Goal: Navigation & Orientation: Locate item on page

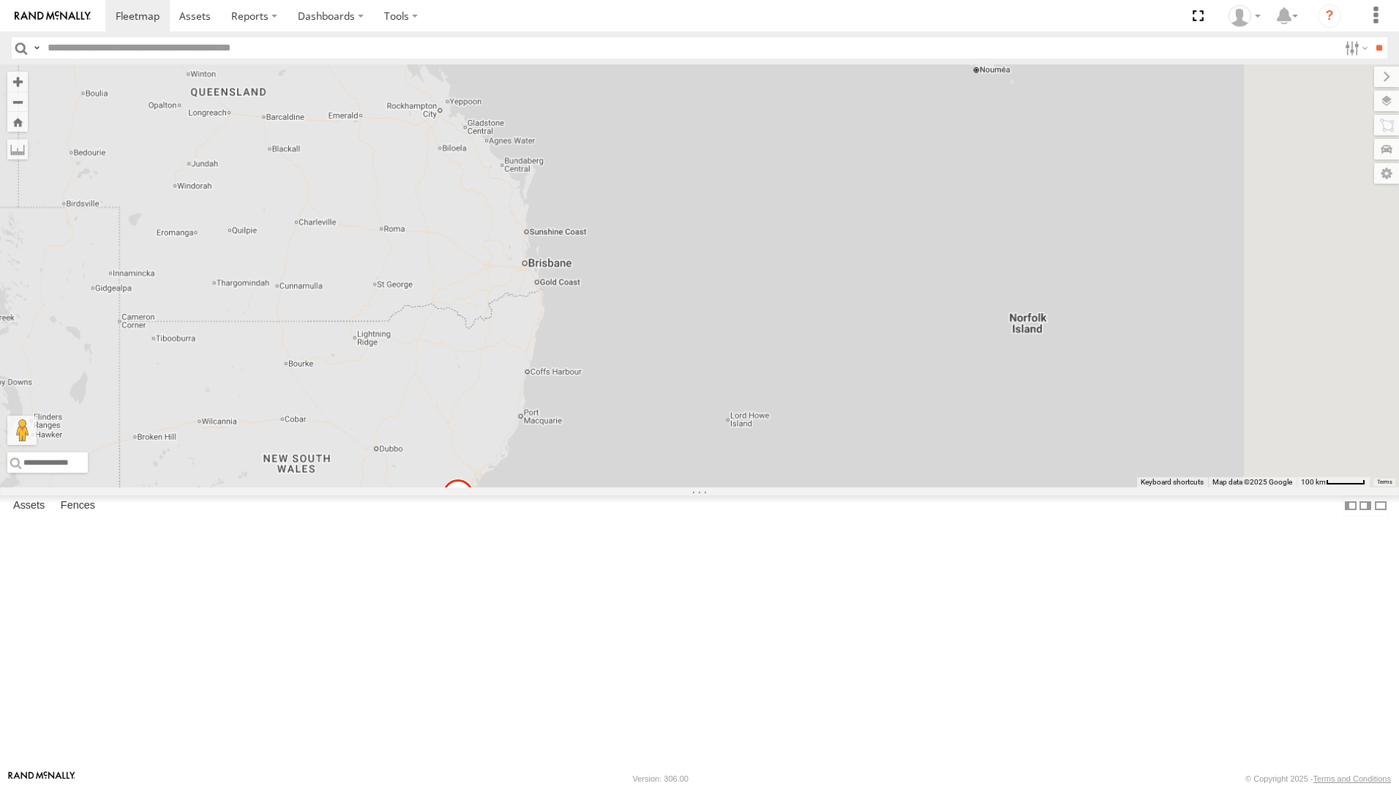
drag, startPoint x: 801, startPoint y: 295, endPoint x: 702, endPoint y: 394, distance: 140.7
click at [695, 392] on div "[PERSON_NAME] - 360NA6 [GEOGRAPHIC_DATA]" at bounding box center [699, 275] width 1399 height 423
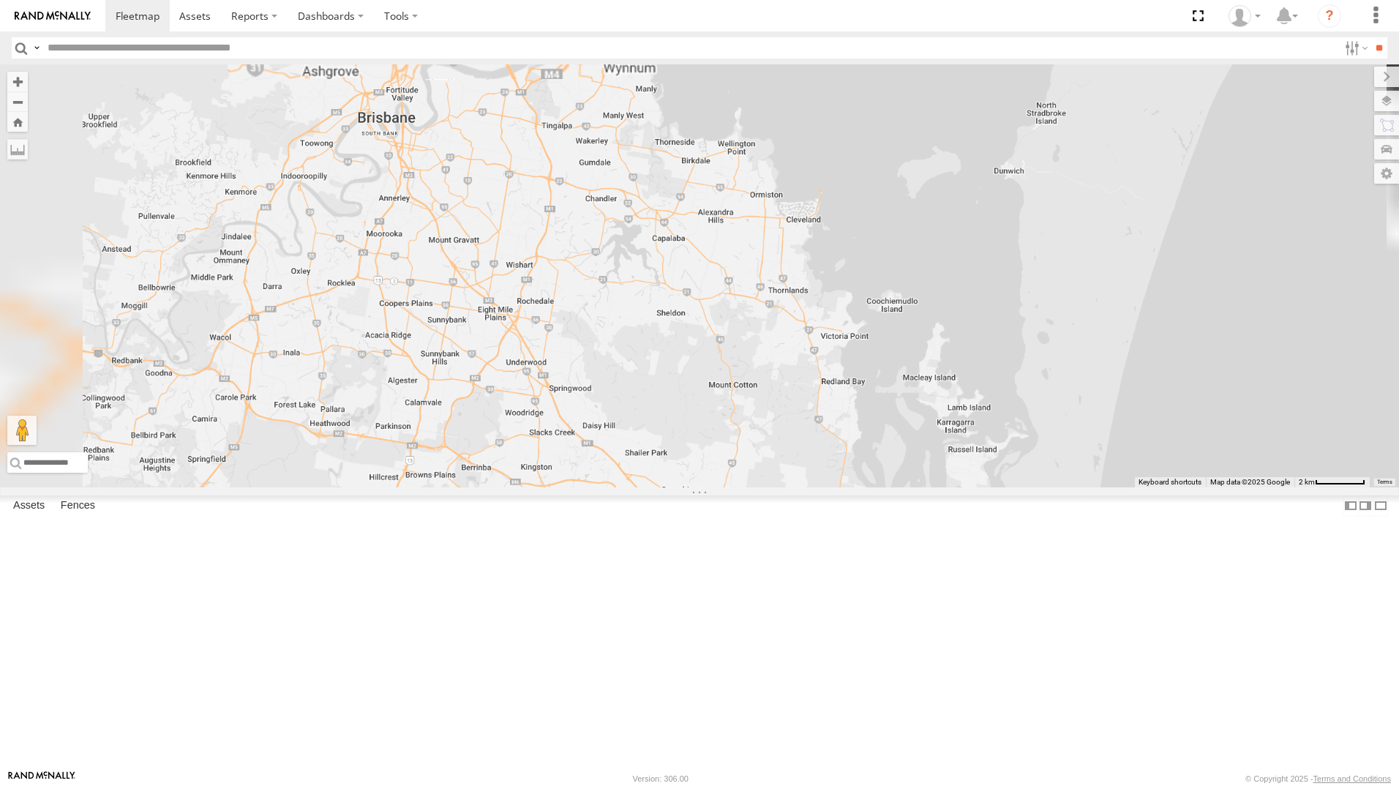
drag, startPoint x: 523, startPoint y: 372, endPoint x: 612, endPoint y: 498, distance: 153.8
click at [612, 487] on div "[PERSON_NAME] - 360NA6 [GEOGRAPHIC_DATA]" at bounding box center [699, 275] width 1399 height 423
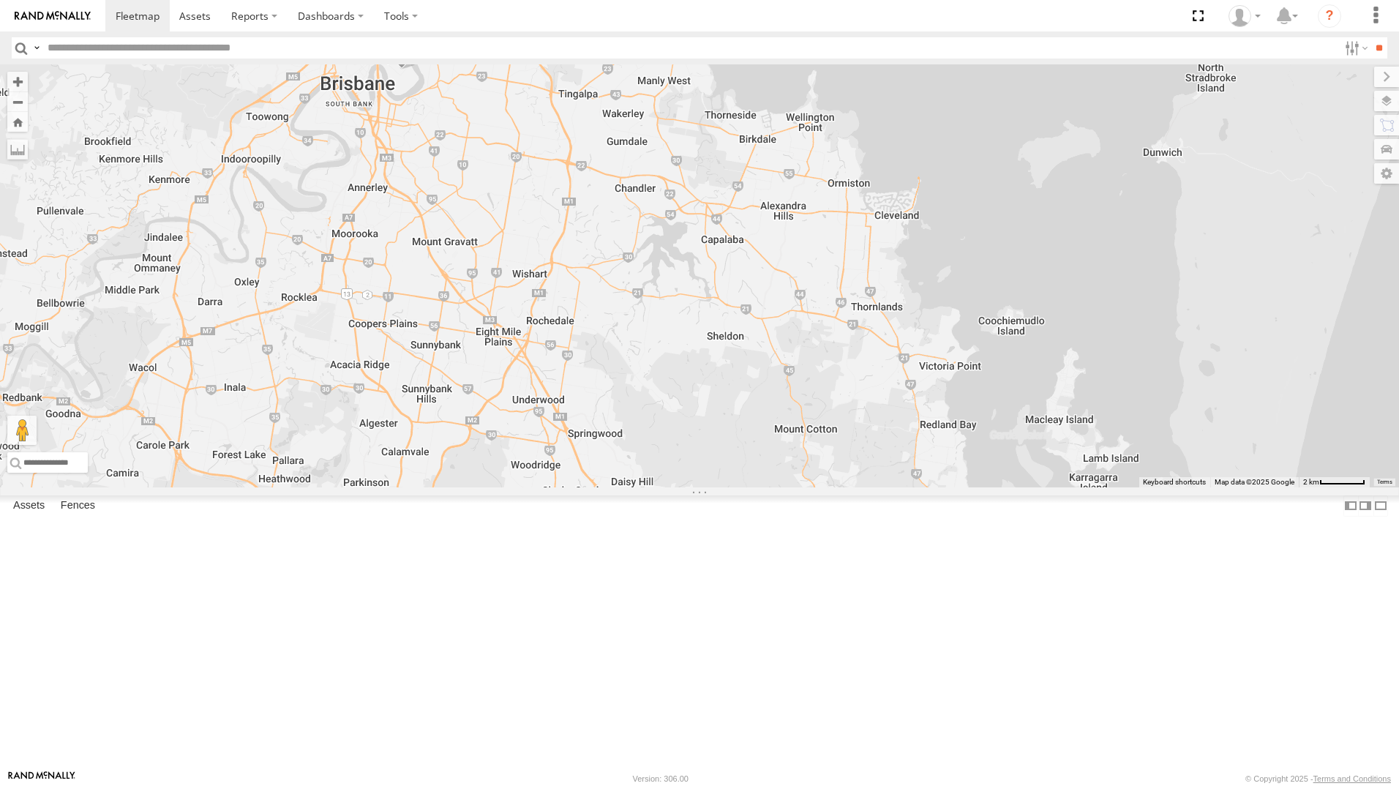
drag, startPoint x: 479, startPoint y: 380, endPoint x: 544, endPoint y: 402, distance: 68.9
click at [544, 402] on div "Marty - 360NA6 NSW Jack - 348FB3 Robbie Sparksman- 817BG4 Spare/Kang - 269 EH7" at bounding box center [699, 275] width 1399 height 423
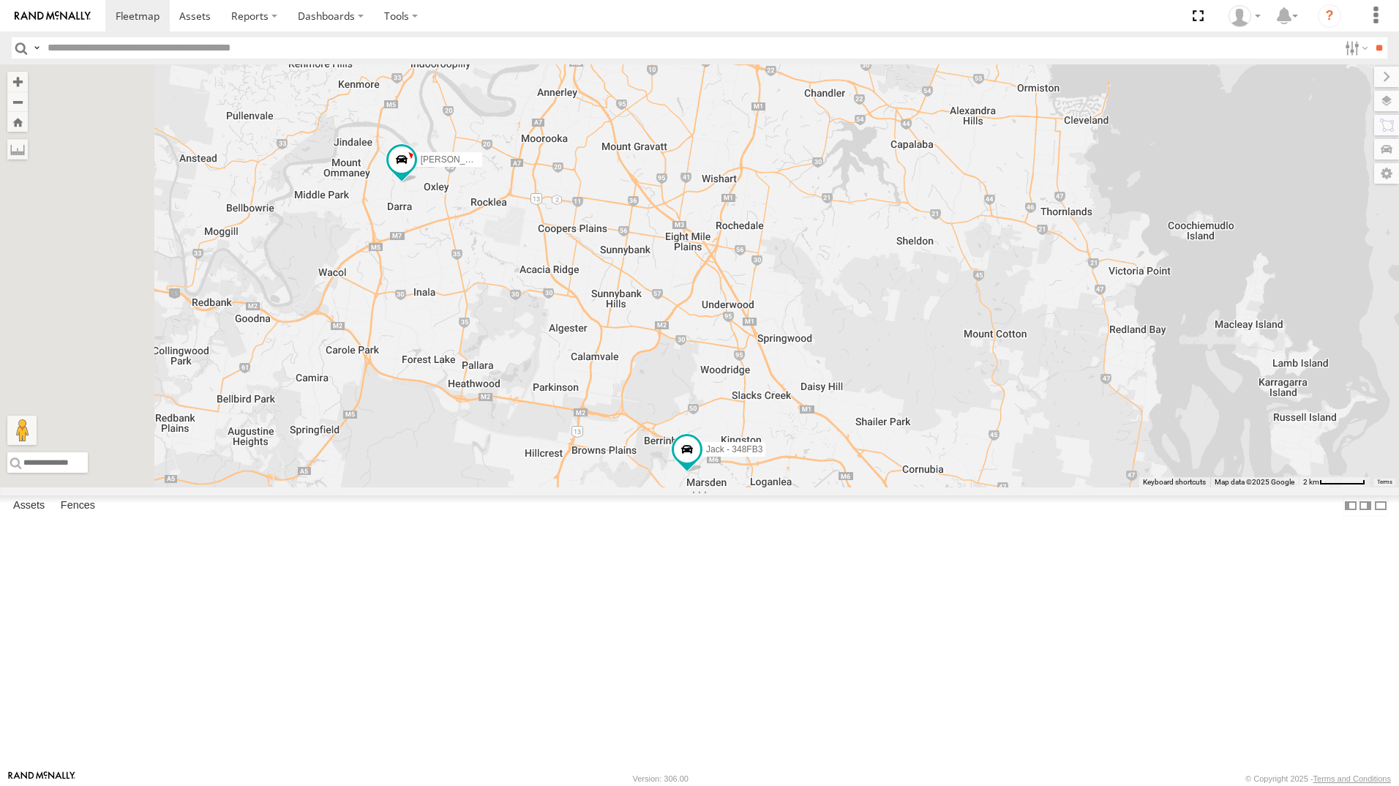
drag, startPoint x: 617, startPoint y: 476, endPoint x: 764, endPoint y: 402, distance: 164.9
click at [764, 402] on div "Marty - 360NA6 NSW Jack - 348FB3 Robbie Sparksman- 817BG4 Spare/Kang - 269 EH7 …" at bounding box center [699, 275] width 1399 height 423
click at [0, 0] on div "All Assets" at bounding box center [0, 0] width 0 height 0
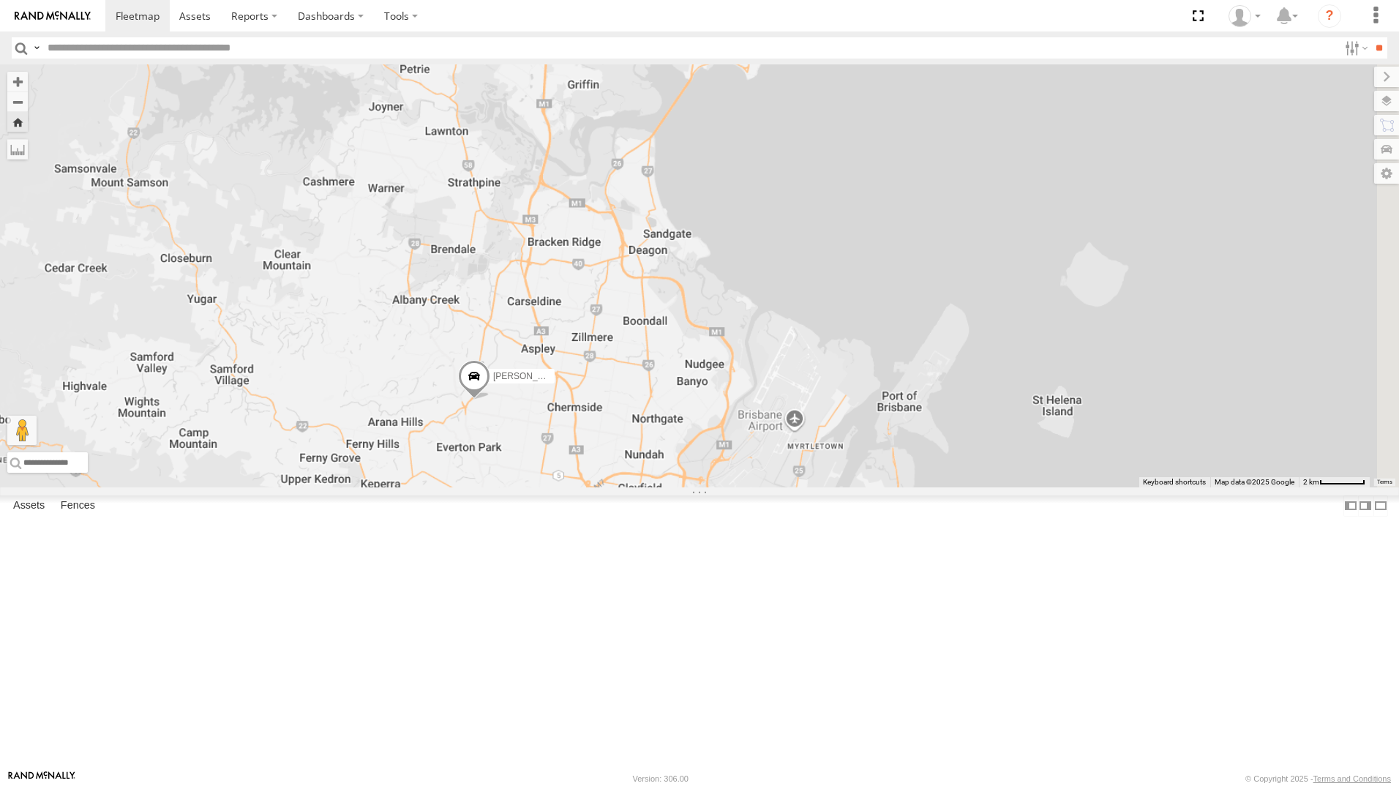
drag, startPoint x: 1162, startPoint y: 452, endPoint x: 792, endPoint y: 547, distance: 382.9
click at [792, 487] on div "[PERSON_NAME]" at bounding box center [699, 275] width 1399 height 423
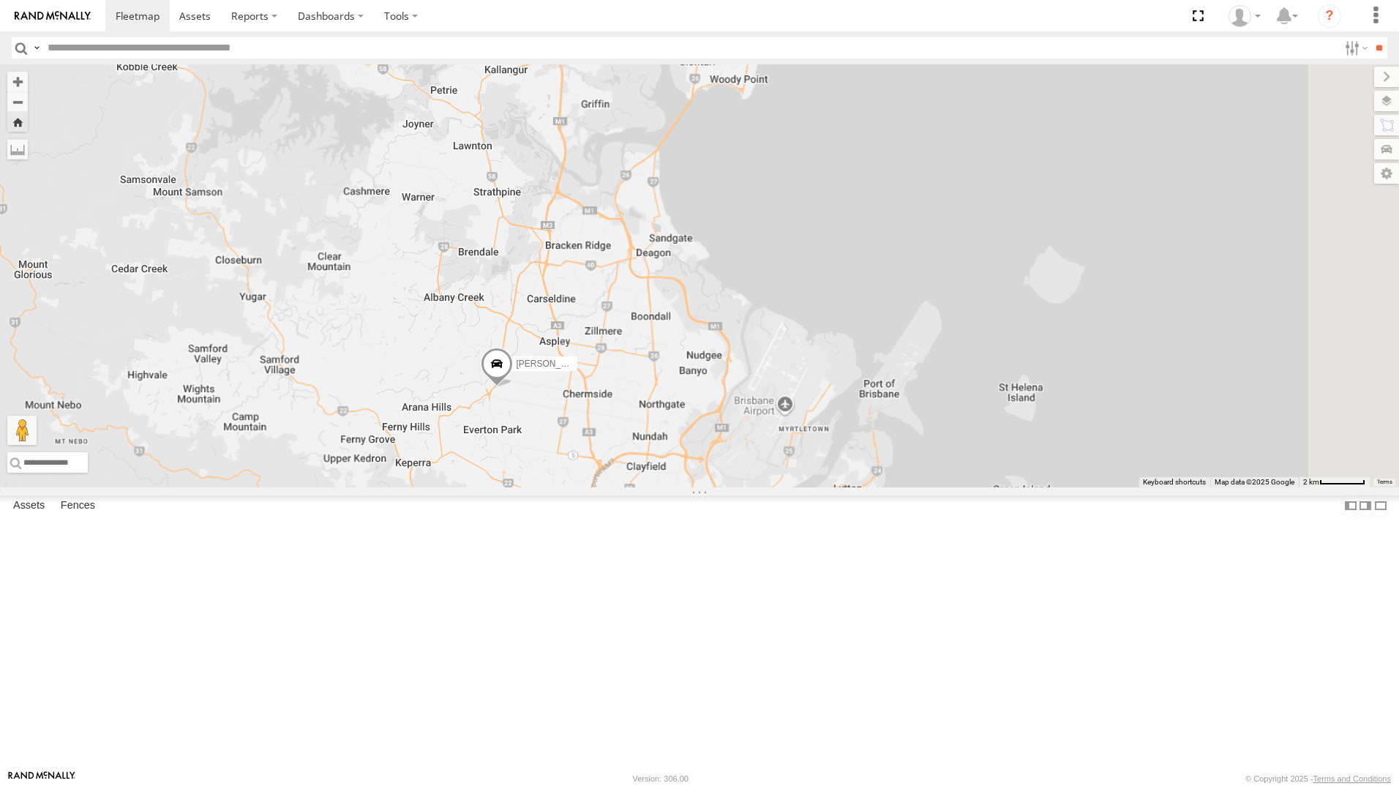
click at [0, 0] on div "All Assets" at bounding box center [0, 0] width 0 height 0
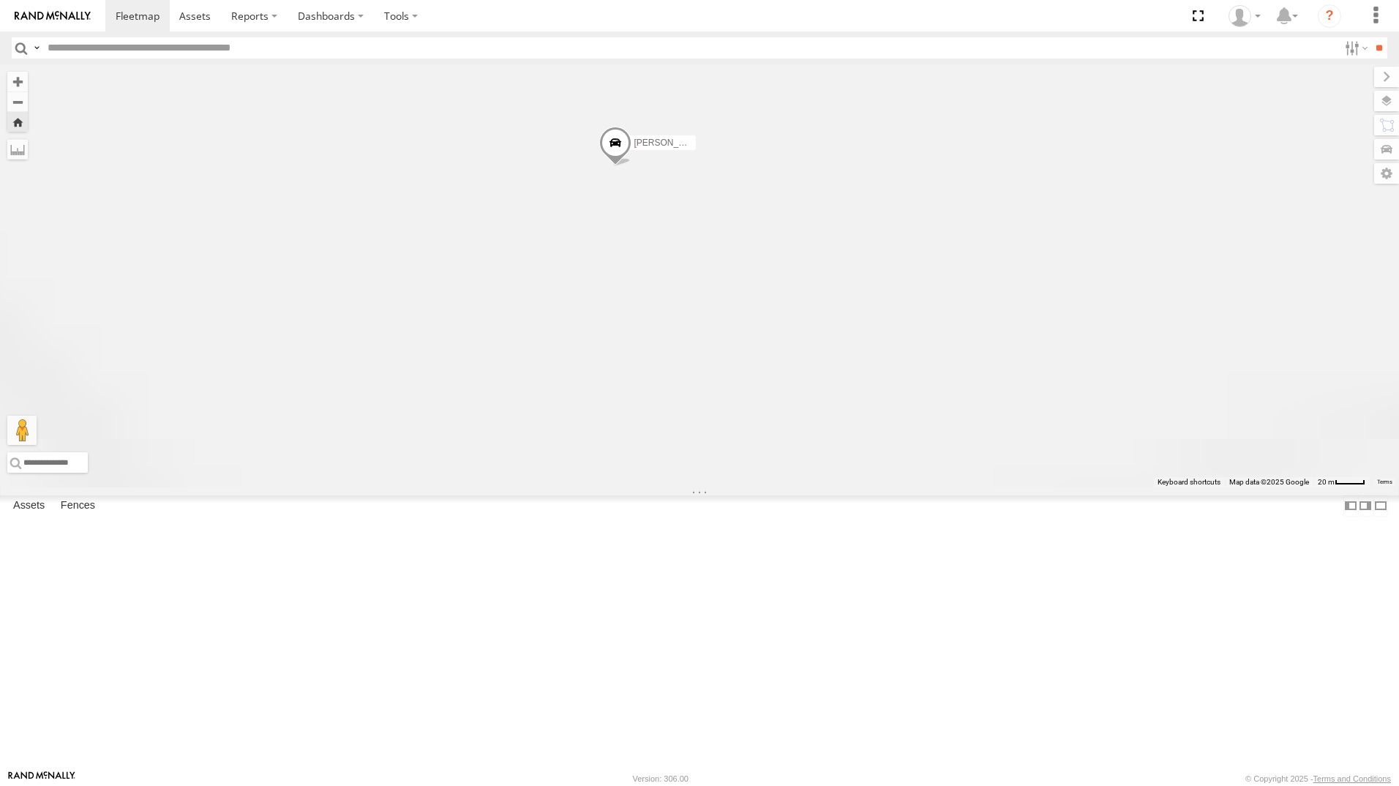
drag, startPoint x: 983, startPoint y: 494, endPoint x: 898, endPoint y: 385, distance: 138.6
click at [898, 385] on div "[PERSON_NAME] - 349FB3" at bounding box center [699, 275] width 1399 height 423
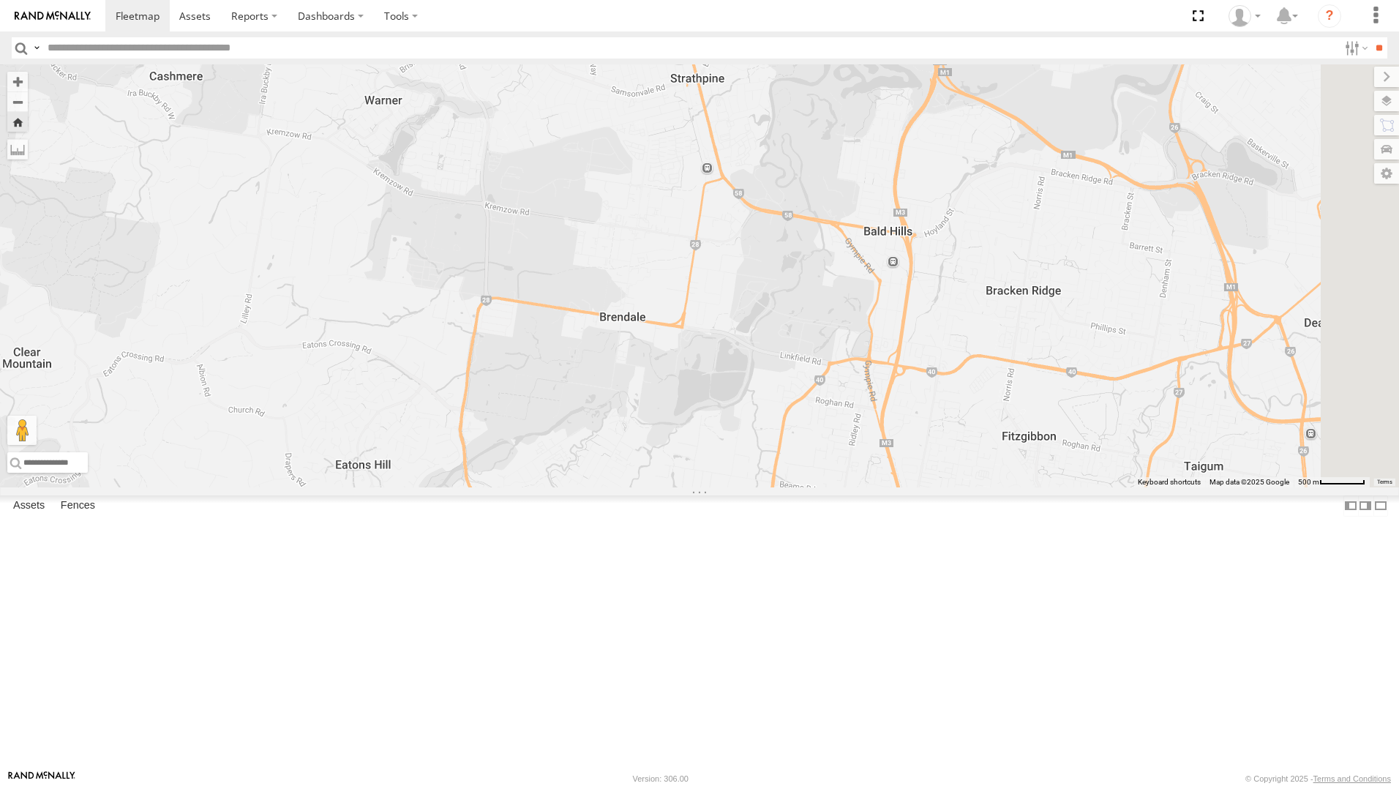
drag, startPoint x: 1061, startPoint y: 510, endPoint x: 753, endPoint y: 236, distance: 412.5
click at [753, 236] on div "[PERSON_NAME] - 349FB3" at bounding box center [699, 275] width 1399 height 423
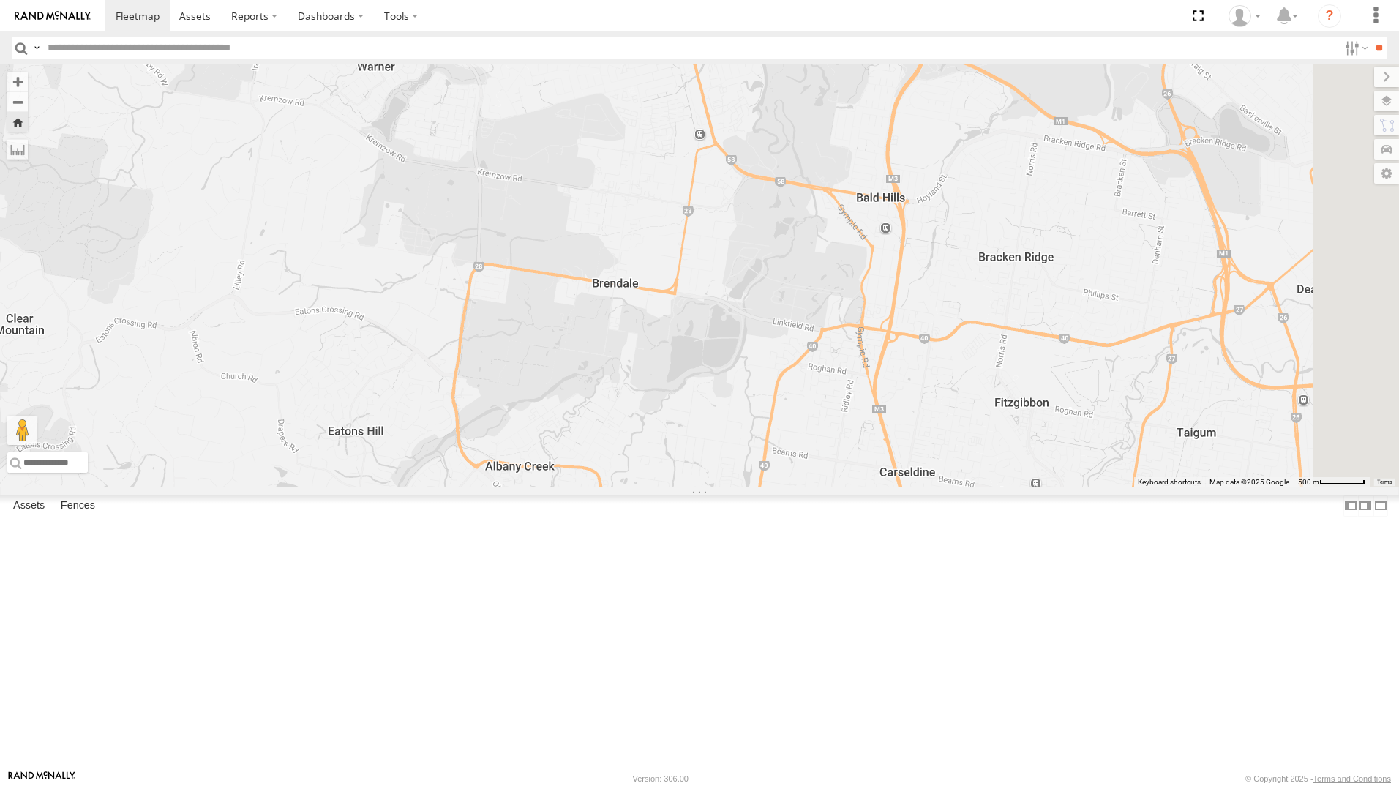
drag, startPoint x: 814, startPoint y: 391, endPoint x: 805, endPoint y: 354, distance: 37.6
click at [805, 354] on div "[PERSON_NAME] - 349FB3" at bounding box center [699, 275] width 1399 height 423
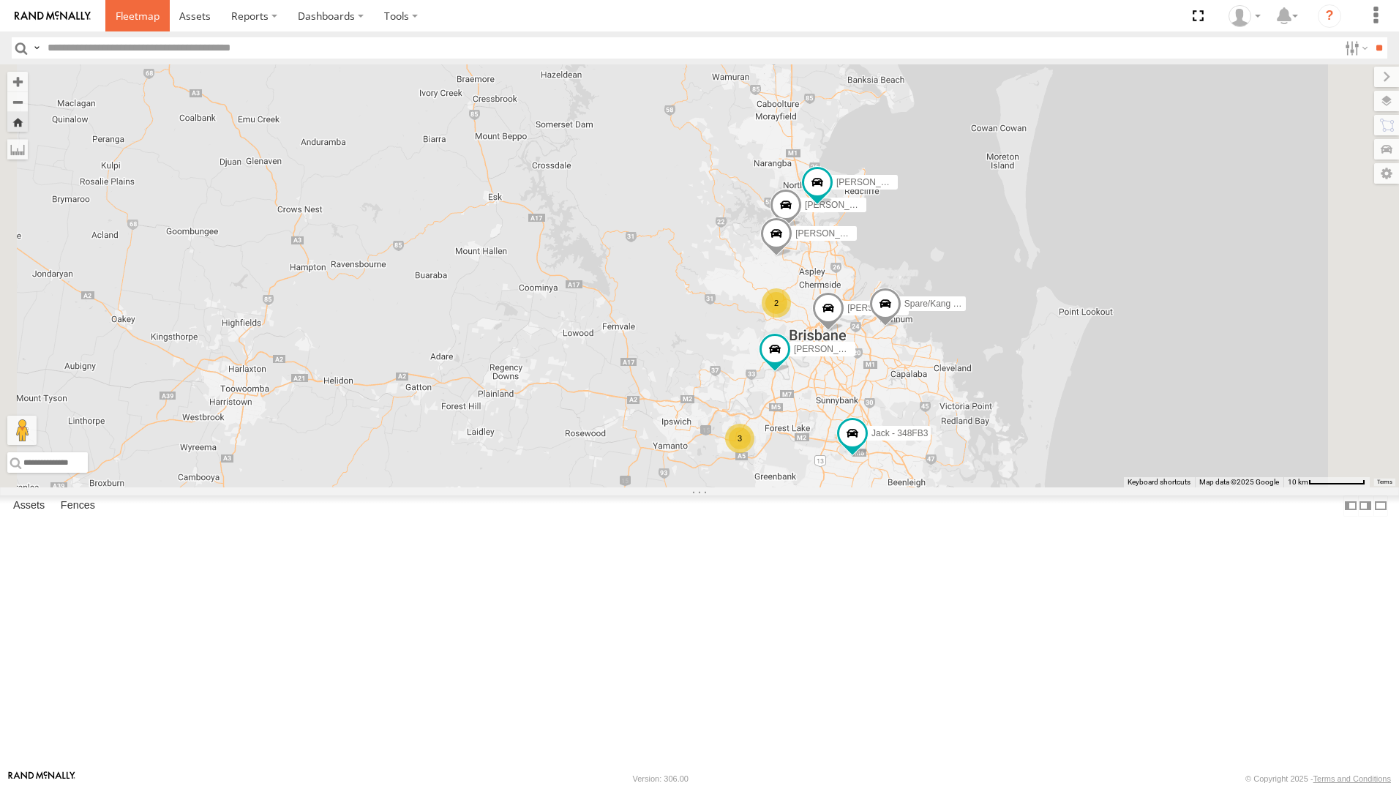
click at [127, 12] on span at bounding box center [138, 16] width 44 height 14
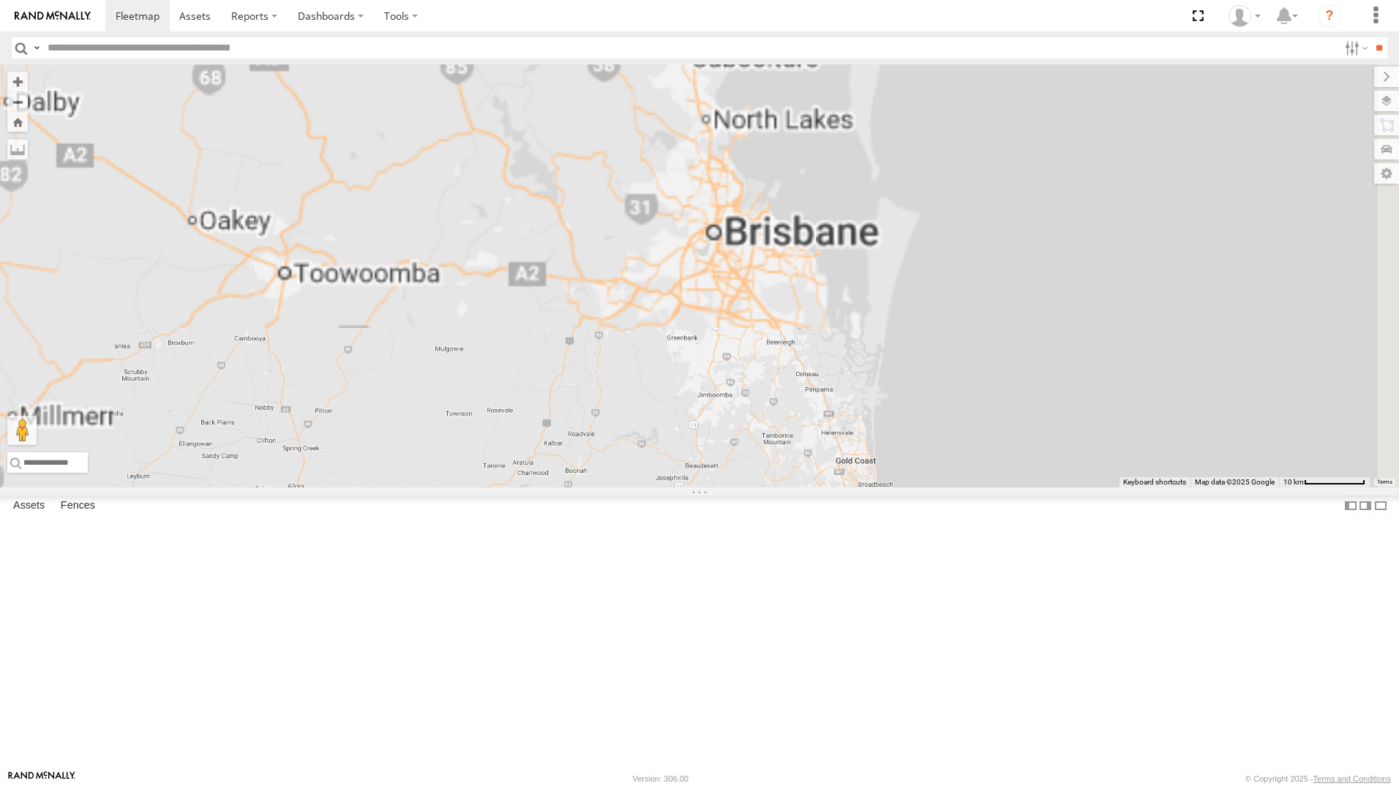
drag, startPoint x: 927, startPoint y: 285, endPoint x: 837, endPoint y: 552, distance: 282.5
click at [819, 487] on div "[PERSON_NAME] - 360NA6 [GEOGRAPHIC_DATA]" at bounding box center [699, 275] width 1399 height 423
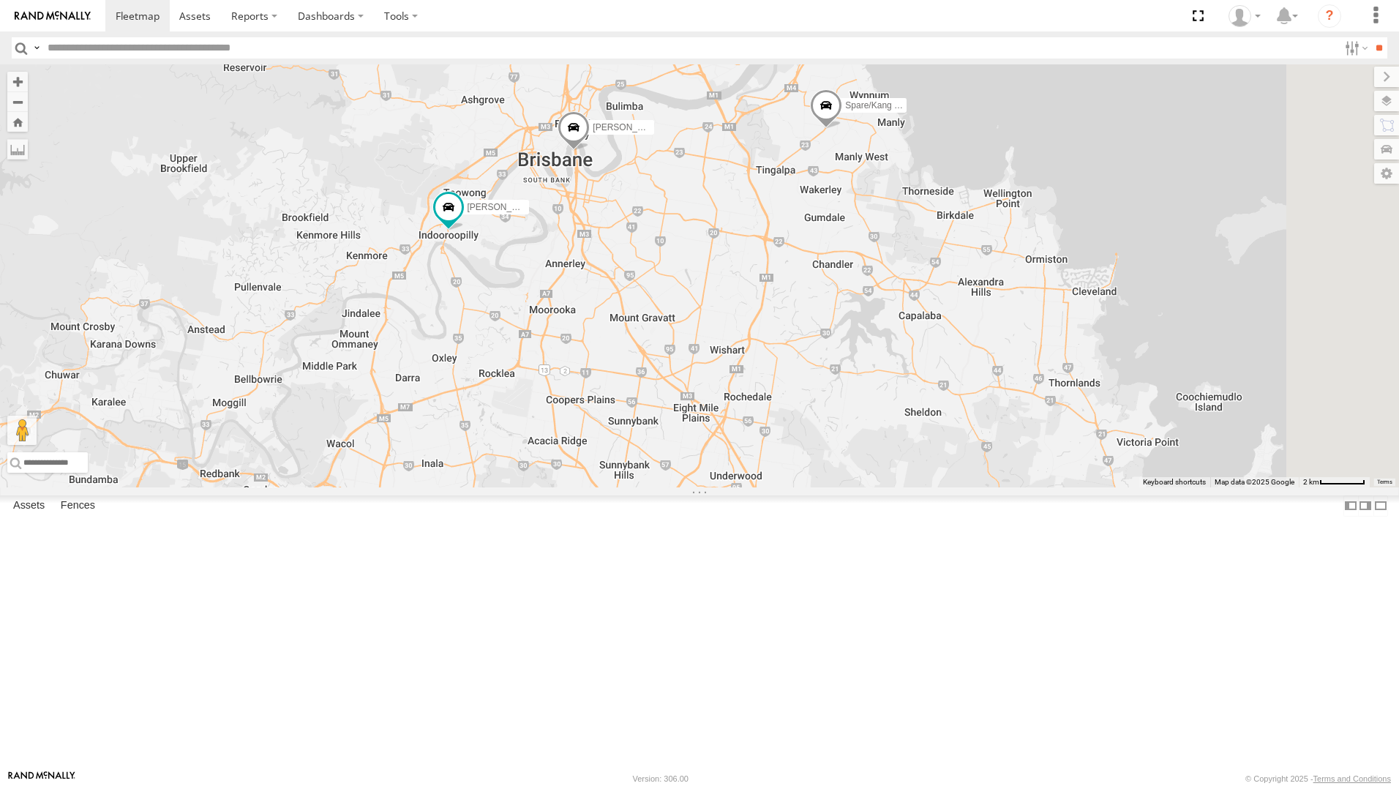
drag, startPoint x: 842, startPoint y: 391, endPoint x: 718, endPoint y: 407, distance: 125.4
click at [718, 407] on div "[PERSON_NAME] - 360NA6 [GEOGRAPHIC_DATA] [PERSON_NAME] - 347FB3 [PERSON_NAME] -…" at bounding box center [699, 275] width 1399 height 423
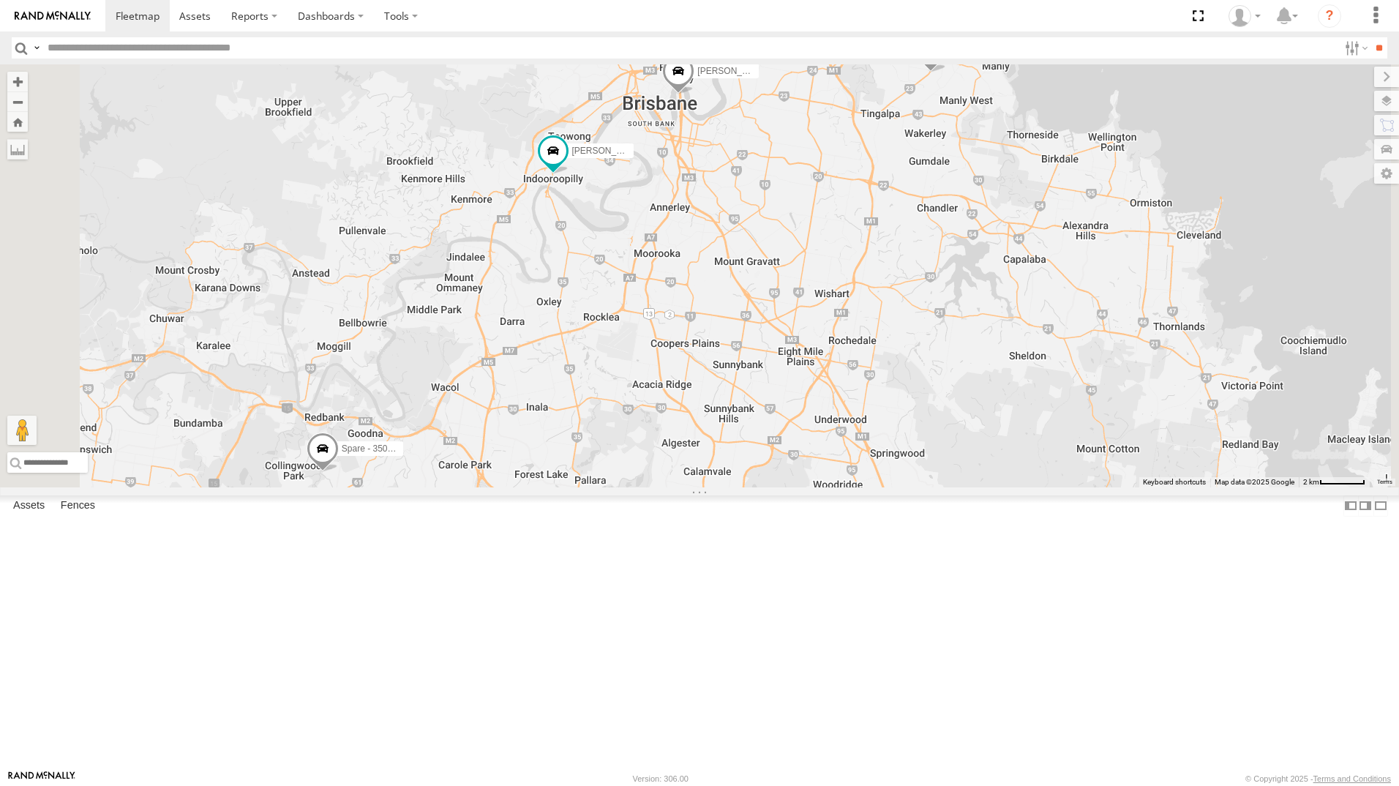
drag, startPoint x: 621, startPoint y: 581, endPoint x: 728, endPoint y: 522, distance: 122.1
click at [728, 487] on div "[PERSON_NAME] - 360NA6 [GEOGRAPHIC_DATA] [PERSON_NAME] - 347FB3 [PERSON_NAME] -…" at bounding box center [699, 275] width 1399 height 423
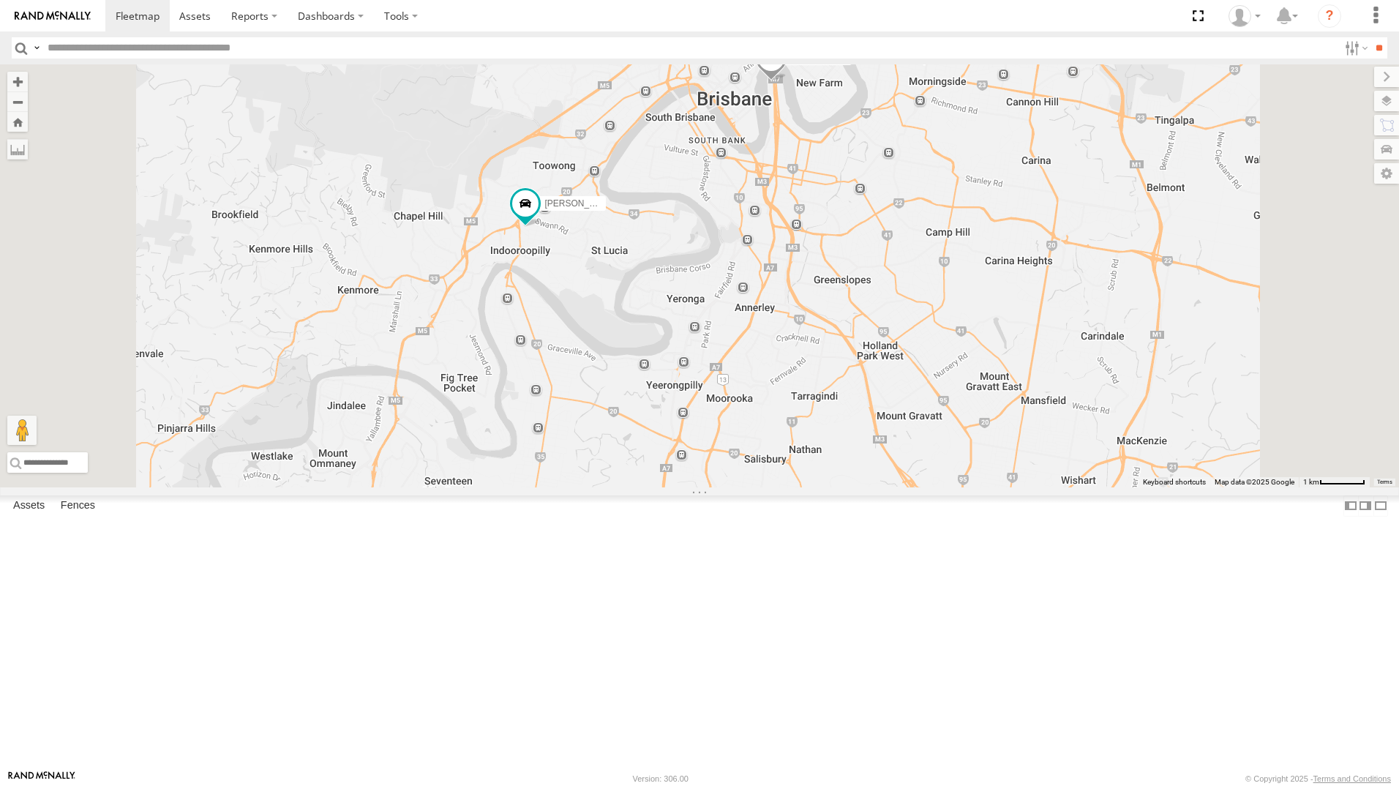
drag, startPoint x: 794, startPoint y: 446, endPoint x: 794, endPoint y: 478, distance: 32.2
click at [794, 478] on div "[PERSON_NAME] - 571IW2 [PERSON_NAME] B - Corolla [PERSON_NAME] - 348FB3 Spare -…" at bounding box center [699, 275] width 1399 height 423
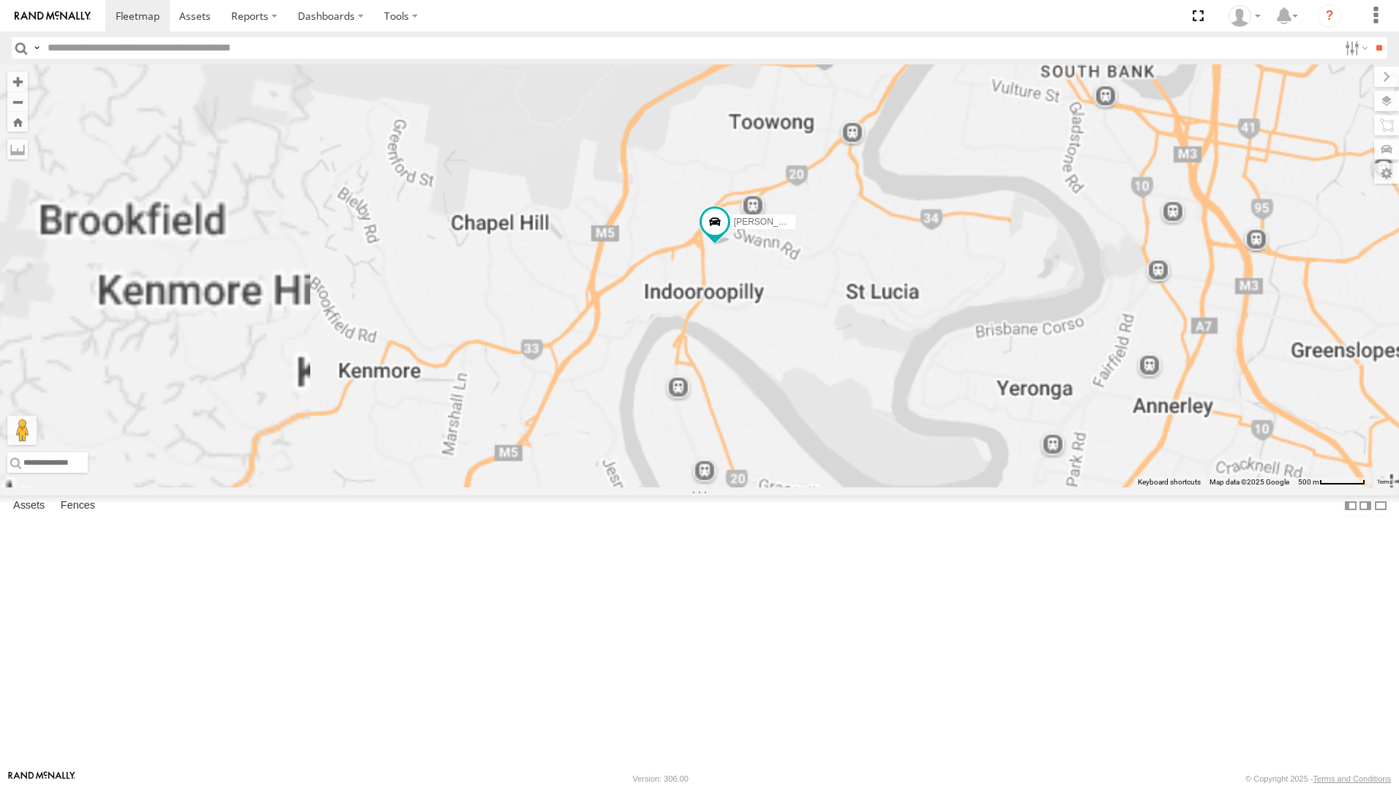
drag, startPoint x: 941, startPoint y: 426, endPoint x: 789, endPoint y: 416, distance: 152.5
click at [789, 416] on div "[PERSON_NAME] - 571IW2 [PERSON_NAME] B - Corolla [PERSON_NAME] - 348FB3 Spare -…" at bounding box center [699, 275] width 1399 height 423
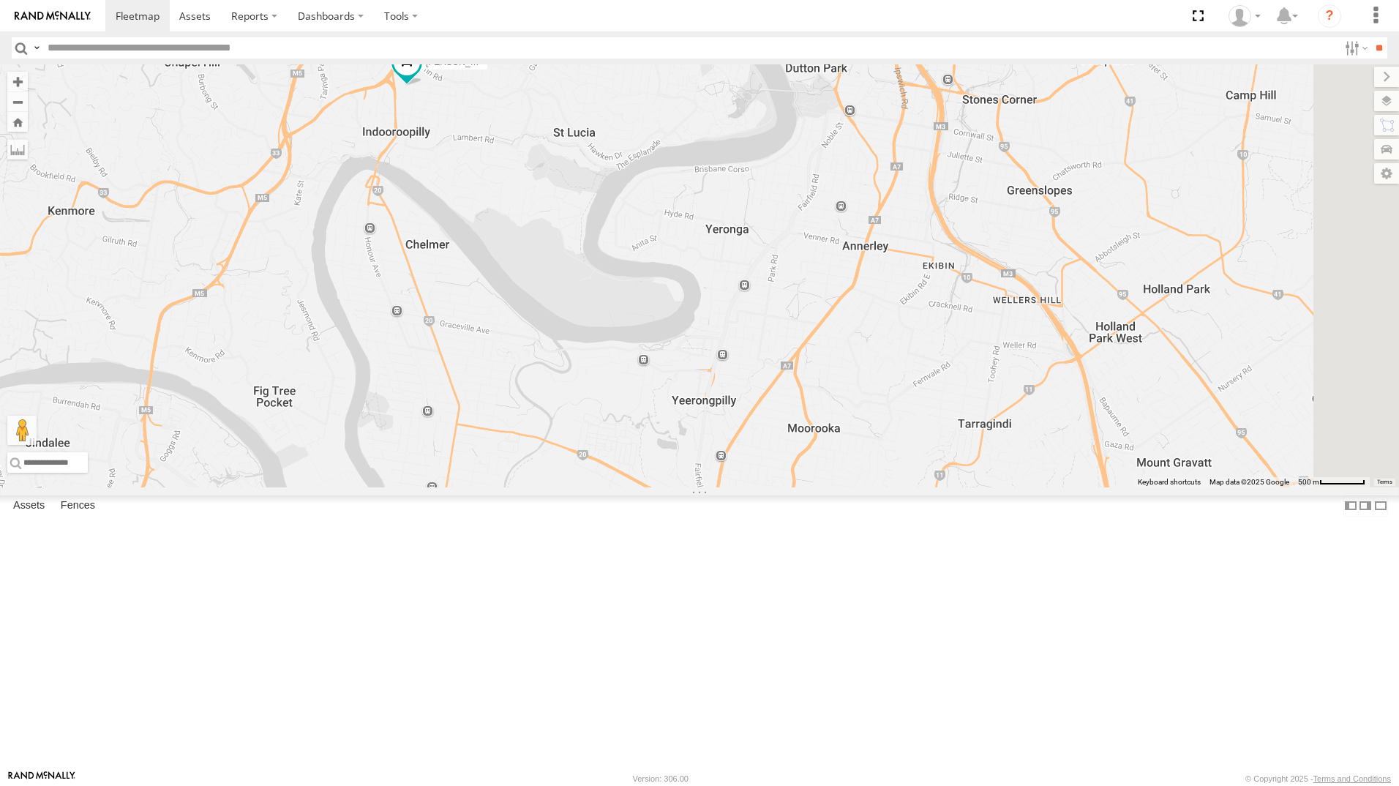
drag, startPoint x: 972, startPoint y: 490, endPoint x: 800, endPoint y: 333, distance: 233.5
click at [800, 333] on div "[PERSON_NAME] - 571IW2 [PERSON_NAME] B - Corolla [PERSON_NAME] - 348FB3 Spare -…" at bounding box center [699, 275] width 1399 height 423
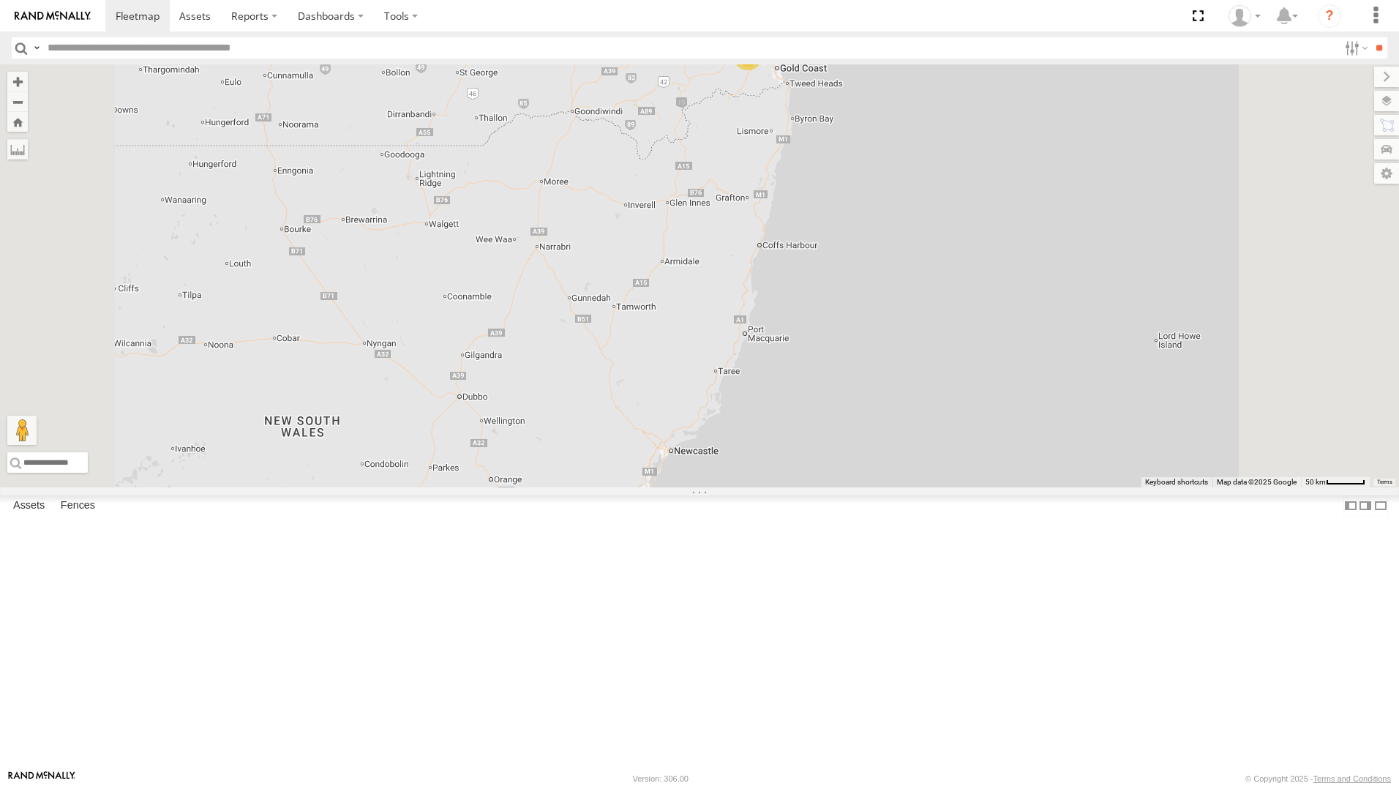
drag, startPoint x: 113, startPoint y: 600, endPoint x: 271, endPoint y: 598, distance: 158.8
click at [0, 0] on div "All Assets" at bounding box center [0, 0] width 0 height 0
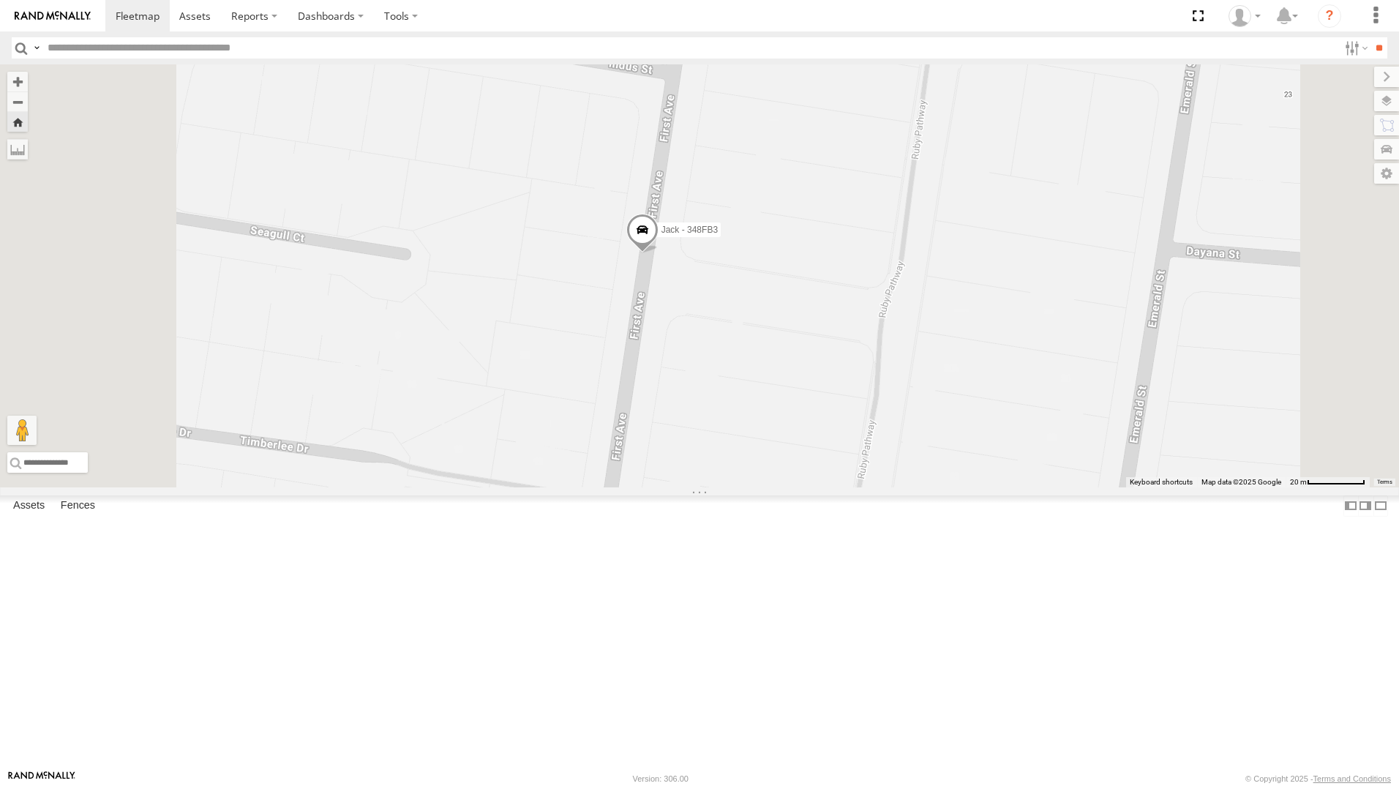
click at [658, 253] on span at bounding box center [642, 234] width 32 height 40
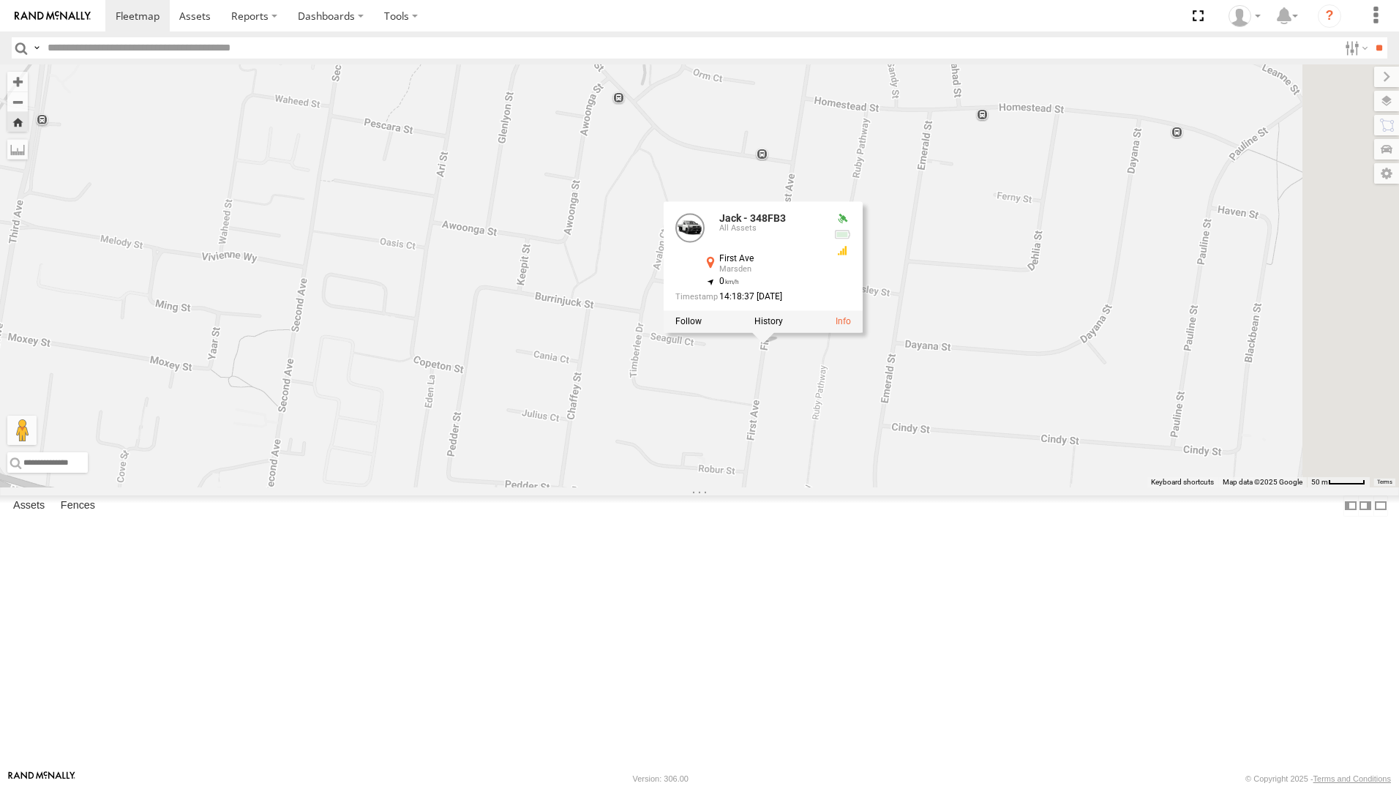
drag, startPoint x: 1146, startPoint y: 372, endPoint x: 1064, endPoint y: 514, distance: 164.5
click at [1064, 487] on div "Jack - 348FB3 Jack - 348FB3 All Assets First Ave Marsden -27.67909 , 153.10031 …" at bounding box center [699, 275] width 1399 height 423
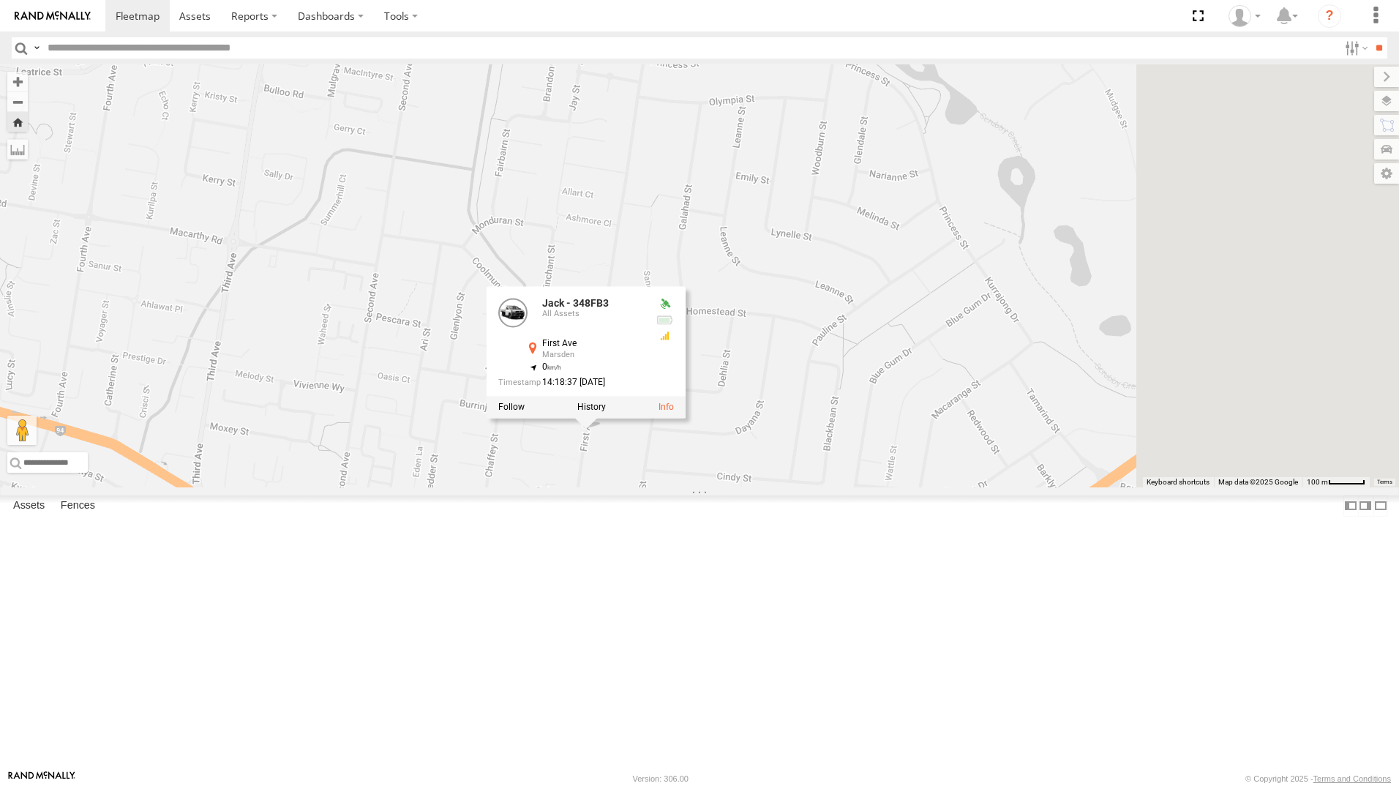
drag, startPoint x: 1168, startPoint y: 471, endPoint x: 889, endPoint y: 556, distance: 291.3
click at [889, 487] on div "Jack - 348FB3 Jack - 348FB3 All Assets First Ave Marsden -27.67909 , 153.10031 …" at bounding box center [699, 275] width 1399 height 423
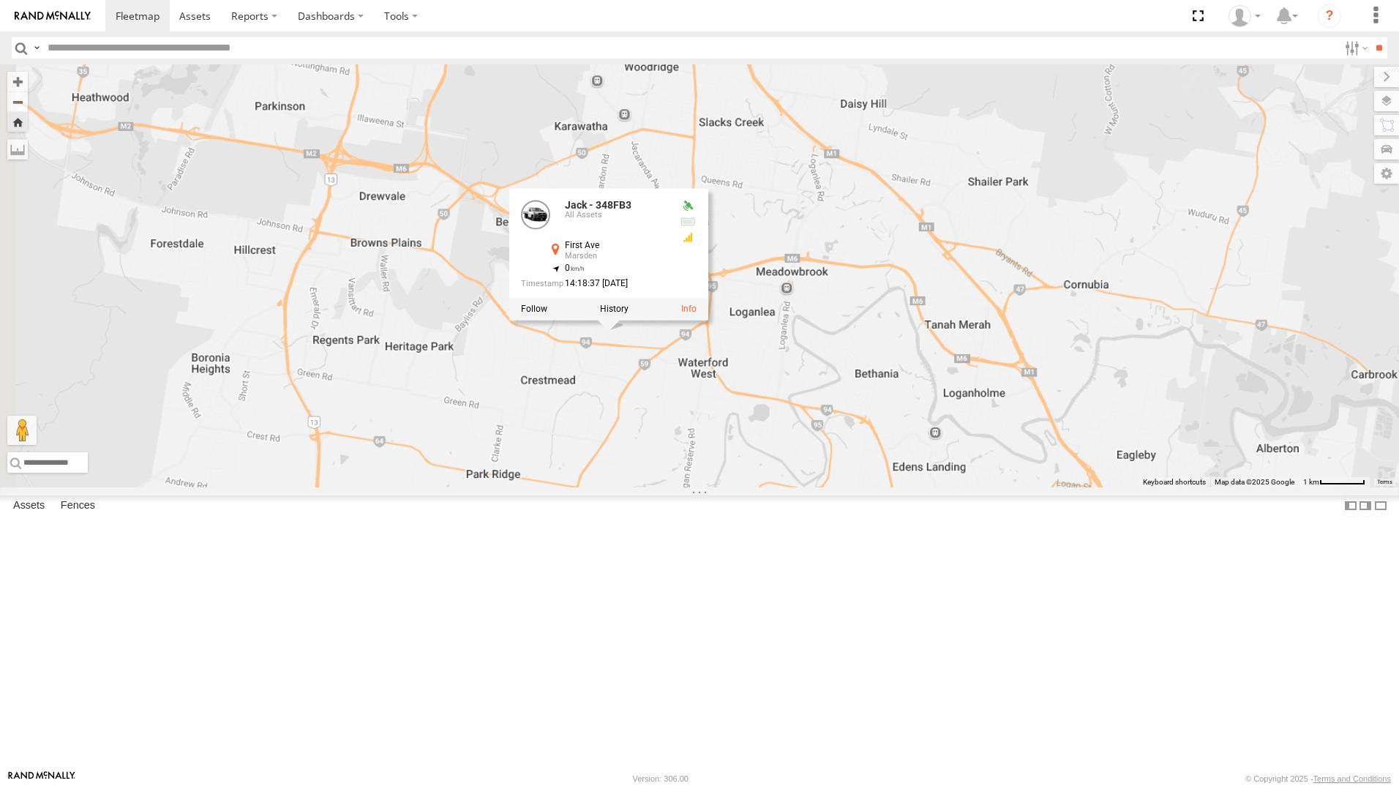
drag, startPoint x: 941, startPoint y: 405, endPoint x: 928, endPoint y: 484, distance: 80.0
click at [928, 484] on div "Jack - 348FB3 Jack - 348FB3 All Assets First Ave Marsden -27.67909 , 153.10031 …" at bounding box center [699, 275] width 1399 height 423
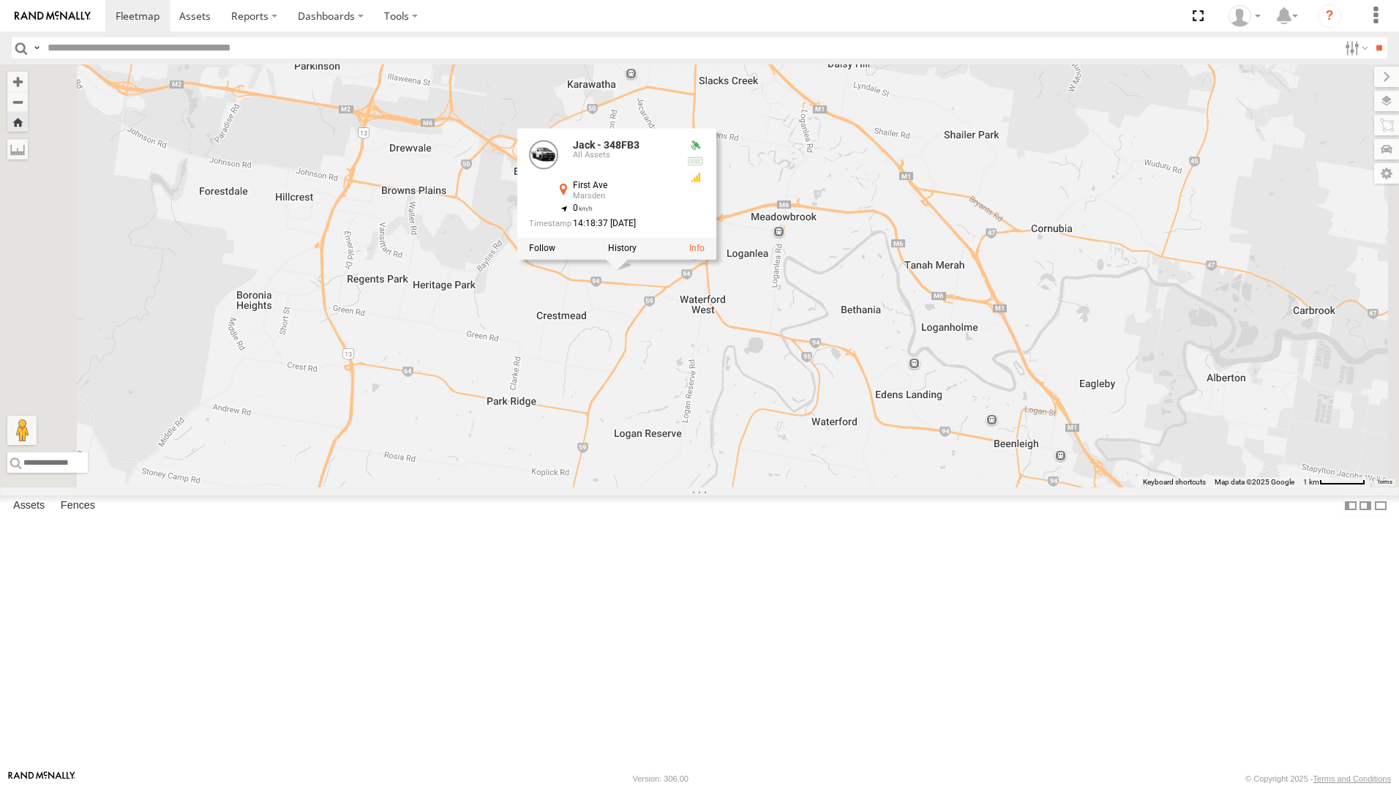
drag, startPoint x: 1046, startPoint y: 331, endPoint x: 1044, endPoint y: 296, distance: 35.2
click at [1044, 296] on div "Jack - 348FB3 Jack - 348FB3 All Assets First Ave Marsden -27.67909 , 153.10031 …" at bounding box center [699, 275] width 1399 height 423
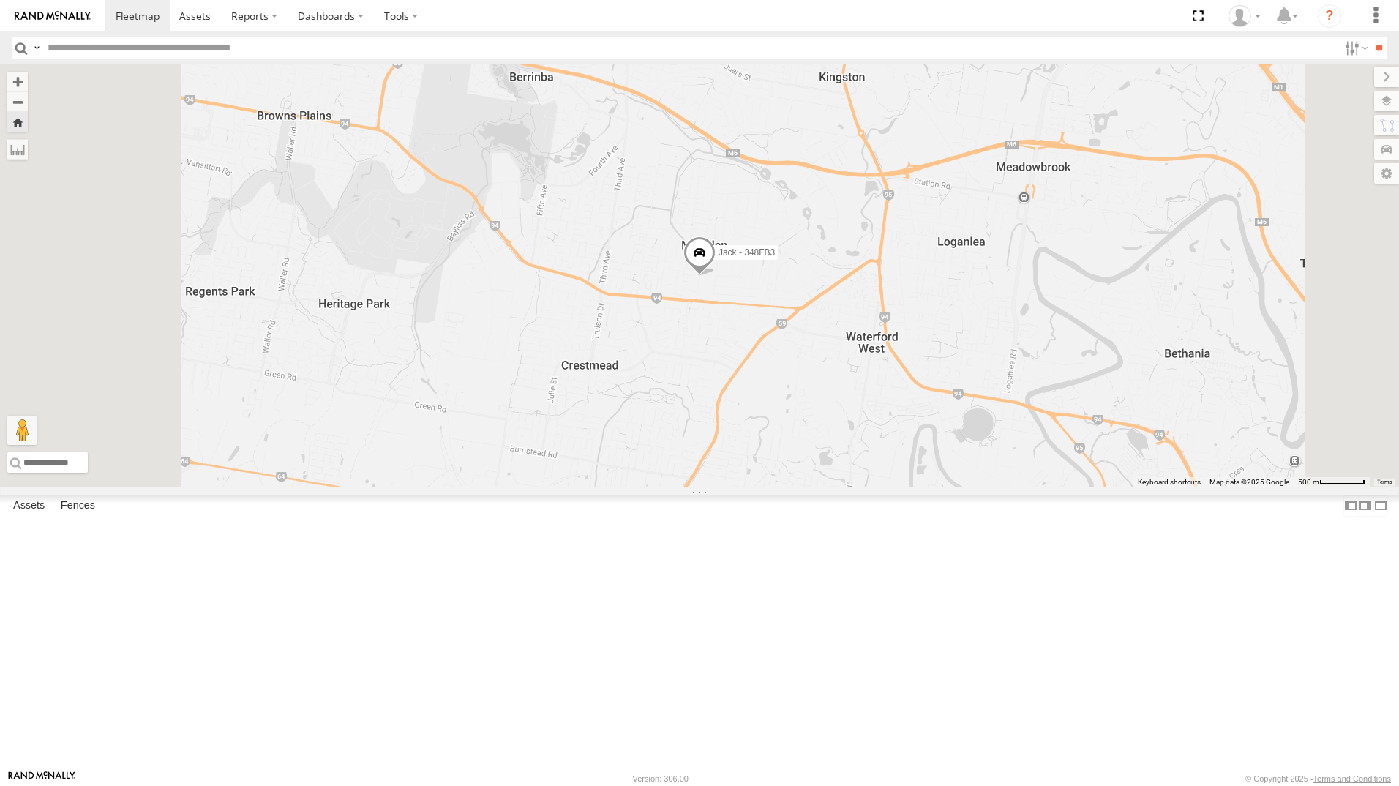
click at [0, 0] on div "All Assets" at bounding box center [0, 0] width 0 height 0
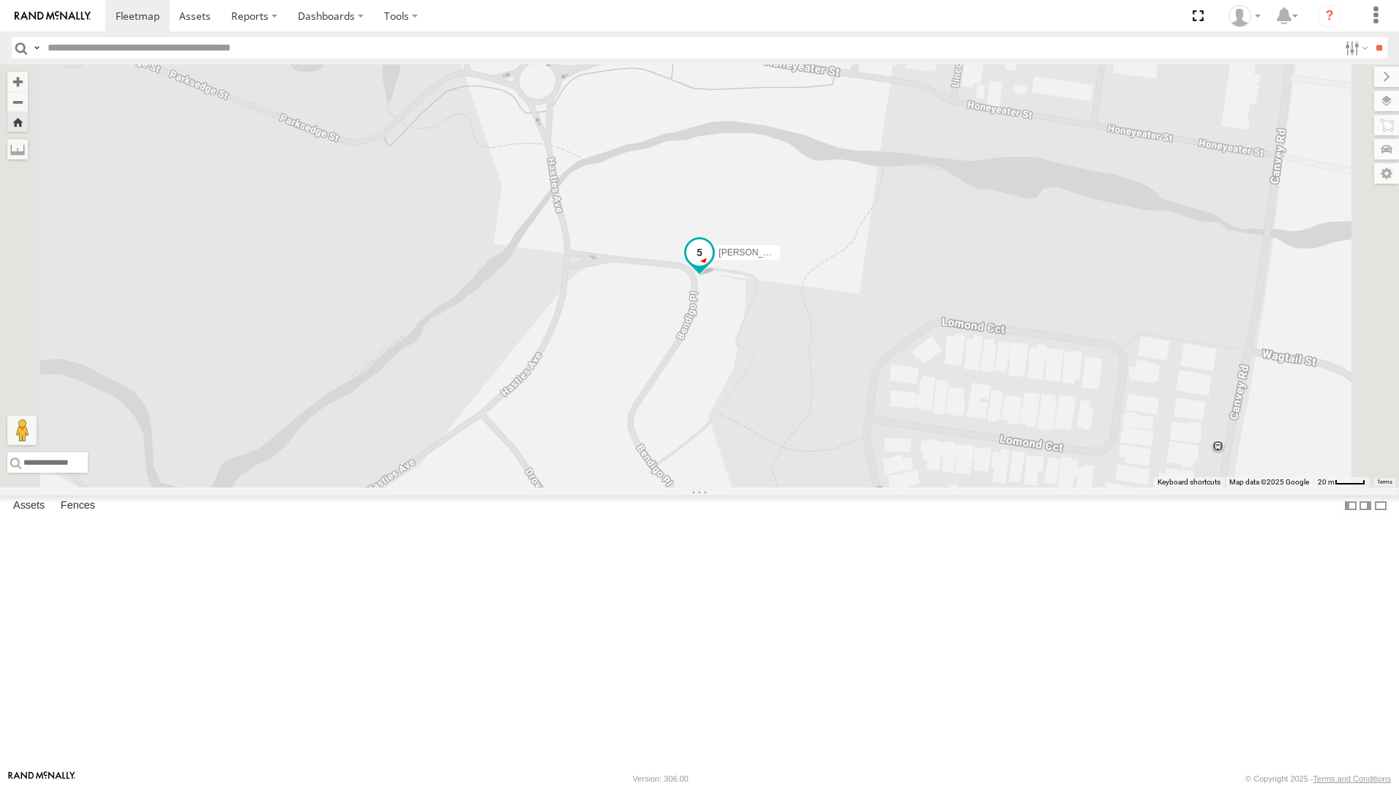
click at [713, 266] on span at bounding box center [699, 252] width 26 height 26
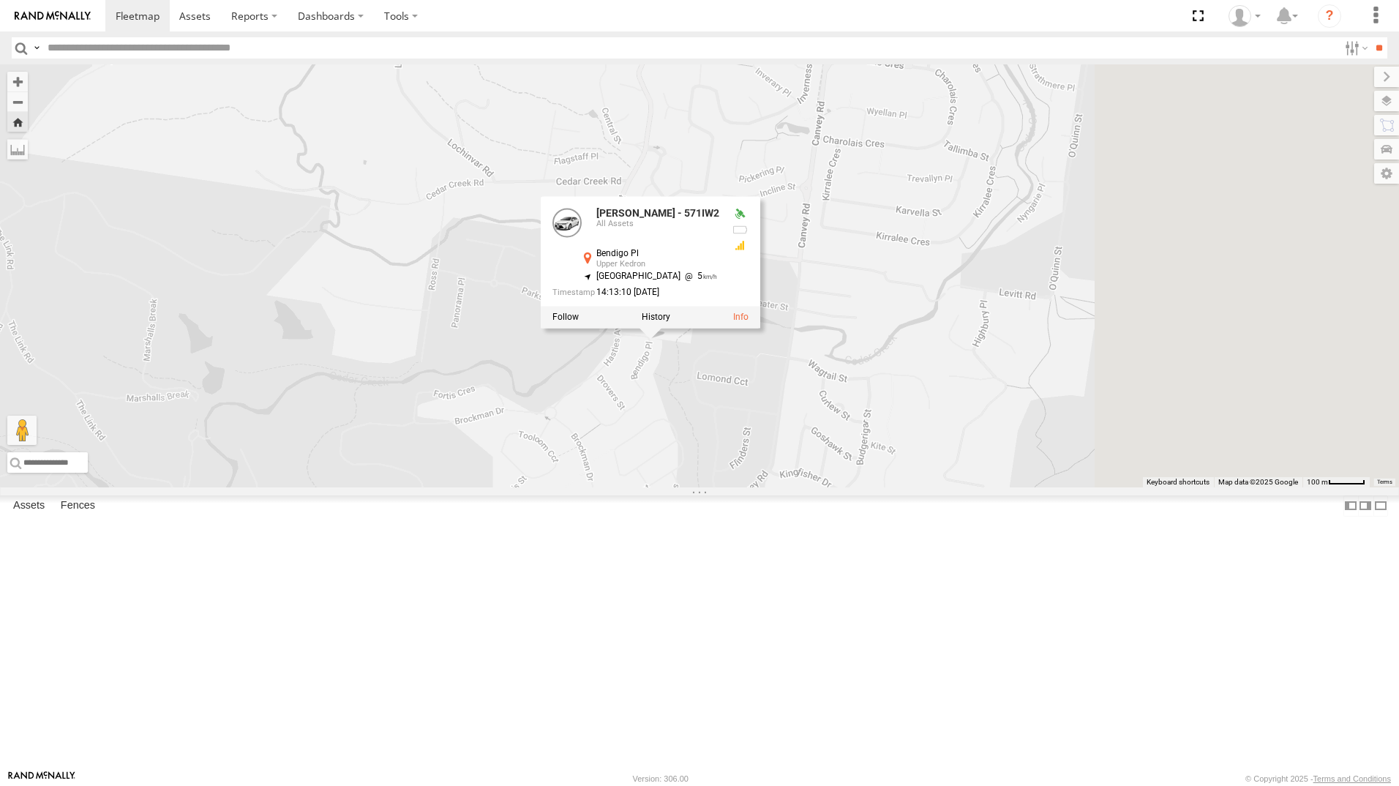
drag, startPoint x: 1277, startPoint y: 287, endPoint x: 948, endPoint y: 508, distance: 396.4
click at [950, 487] on div "[PERSON_NAME] - 571IW2 [PERSON_NAME] - 571IW2 All Assets Bendigo Pl Upper Kedro…" at bounding box center [699, 275] width 1399 height 423
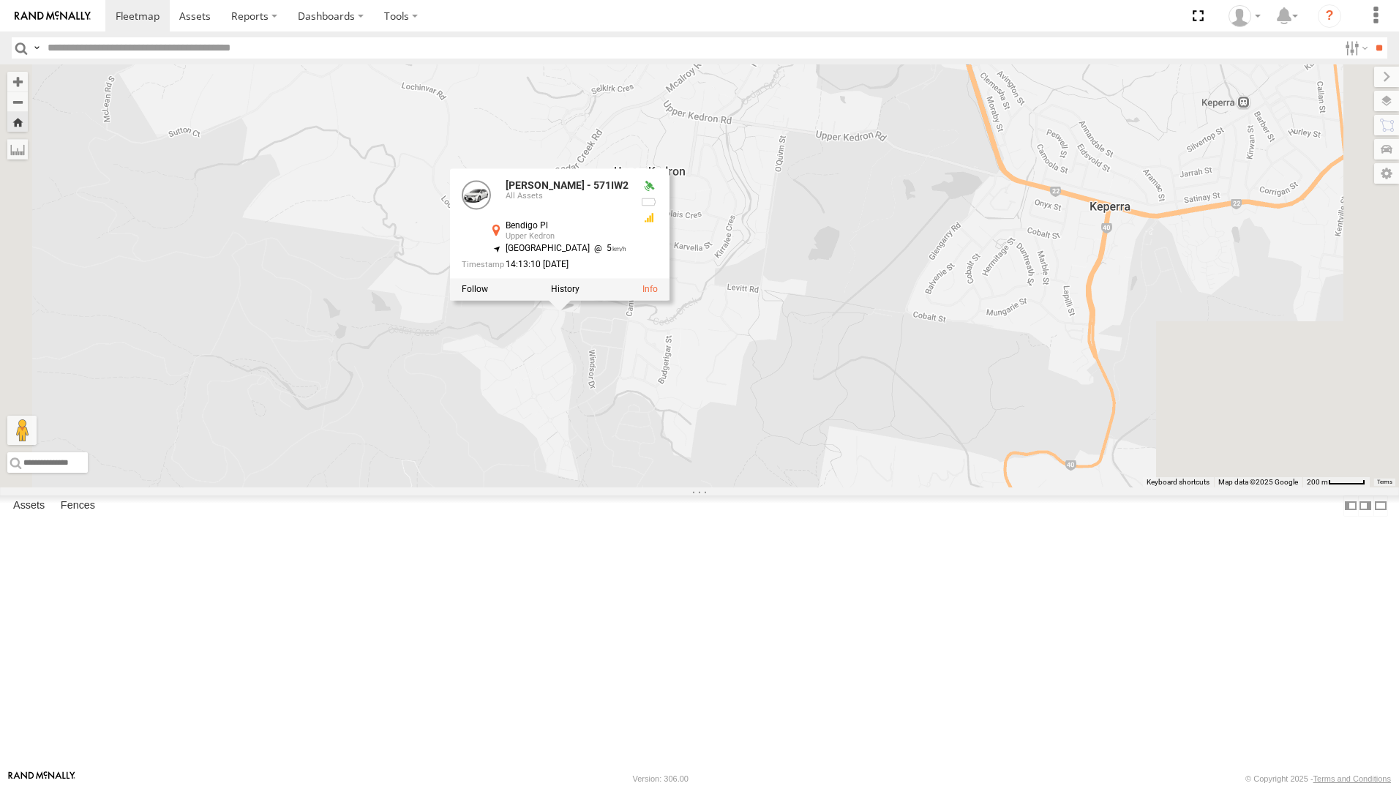
drag, startPoint x: 892, startPoint y: 333, endPoint x: 808, endPoint y: 249, distance: 119.0
click at [808, 249] on div "[PERSON_NAME] - 571IW2 [PERSON_NAME] - 571IW2 All Assets Bendigo Pl Upper Kedro…" at bounding box center [699, 275] width 1399 height 423
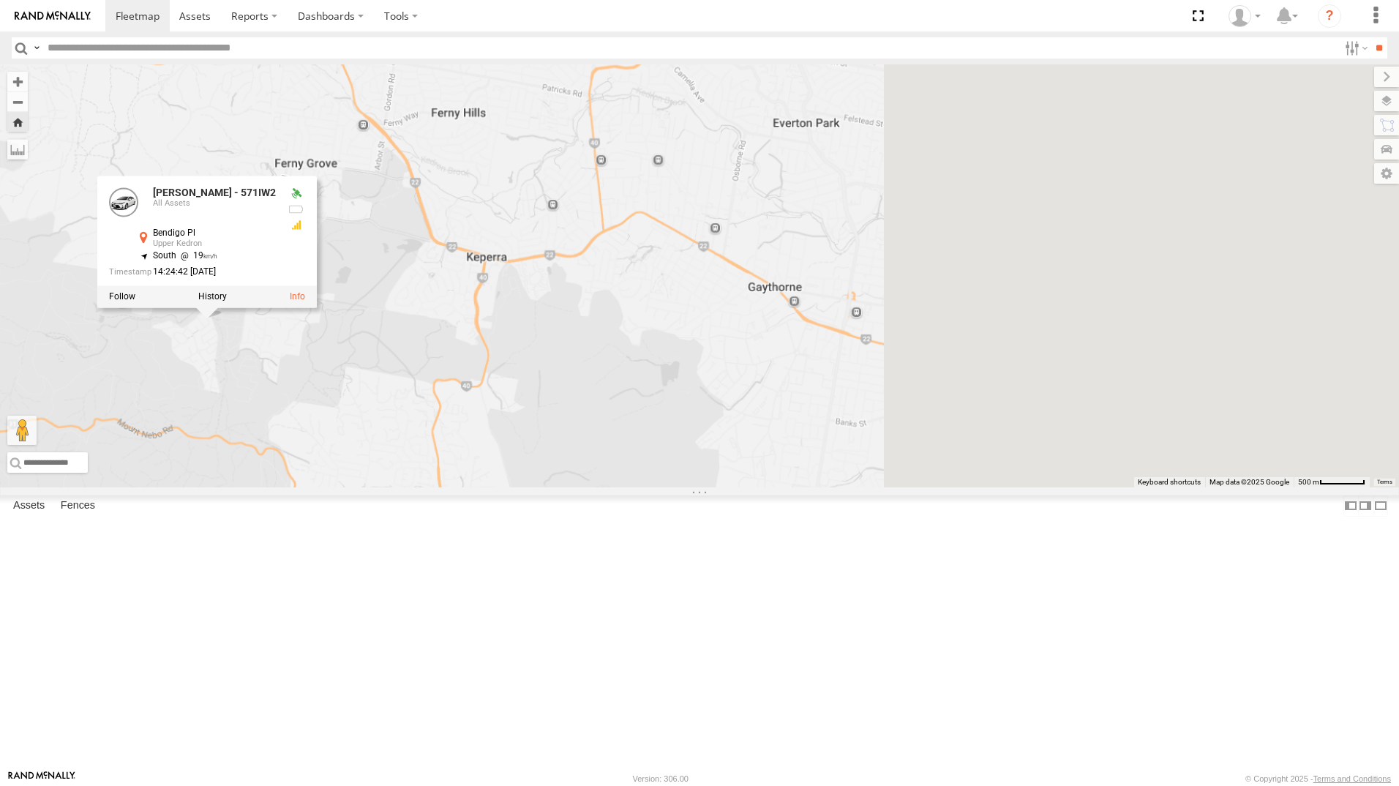
drag, startPoint x: 1075, startPoint y: 458, endPoint x: 600, endPoint y: 458, distance: 474.8
click at [576, 458] on div "[PERSON_NAME] - 571IW2 [PERSON_NAME] - 571IW2 All Assets Bendigo Pl Upper Kedro…" at bounding box center [699, 275] width 1399 height 423
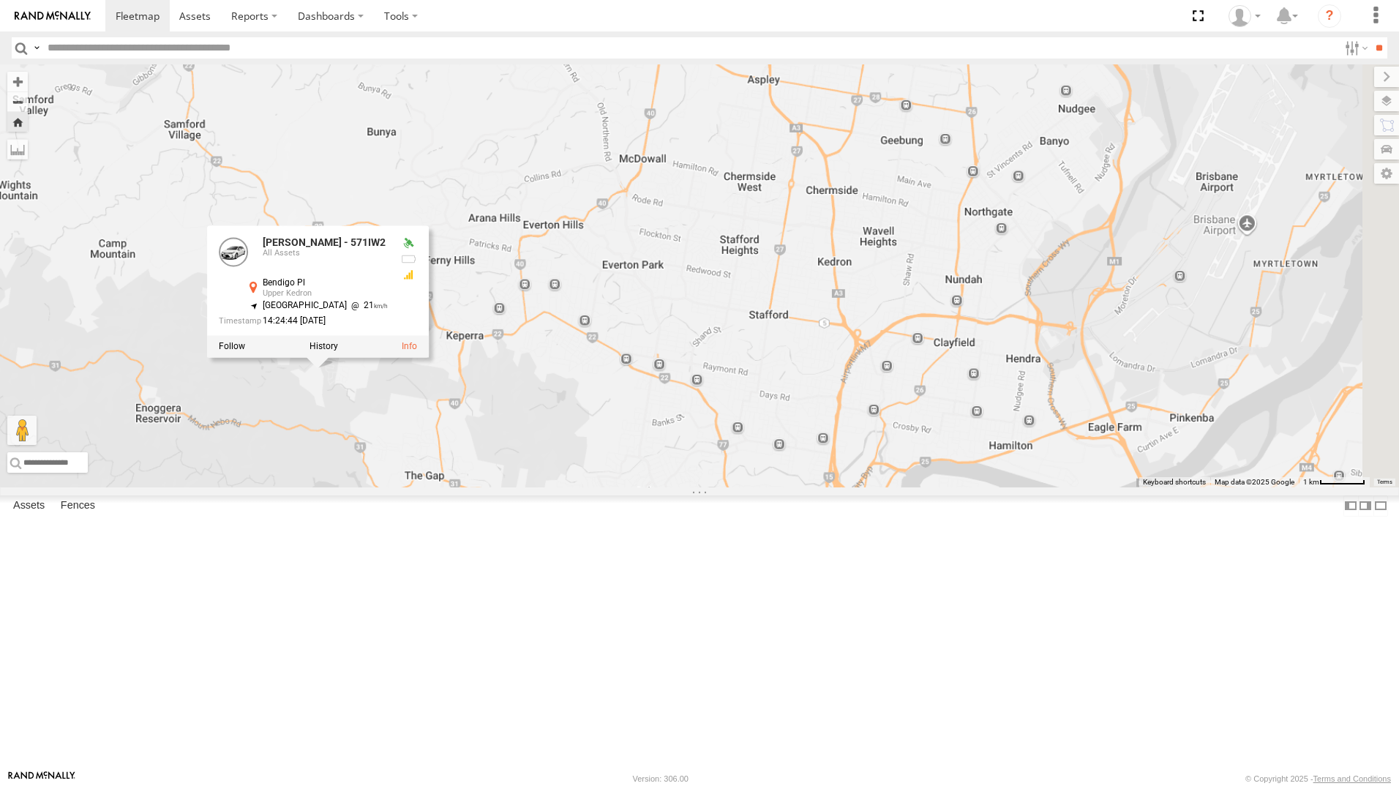
drag, startPoint x: 909, startPoint y: 437, endPoint x: 783, endPoint y: 498, distance: 139.0
click at [783, 487] on div "[PERSON_NAME] - 571IW2 [PERSON_NAME] - 571IW2 All Assets Bendigo Pl Upper Kedro…" at bounding box center [699, 275] width 1399 height 423
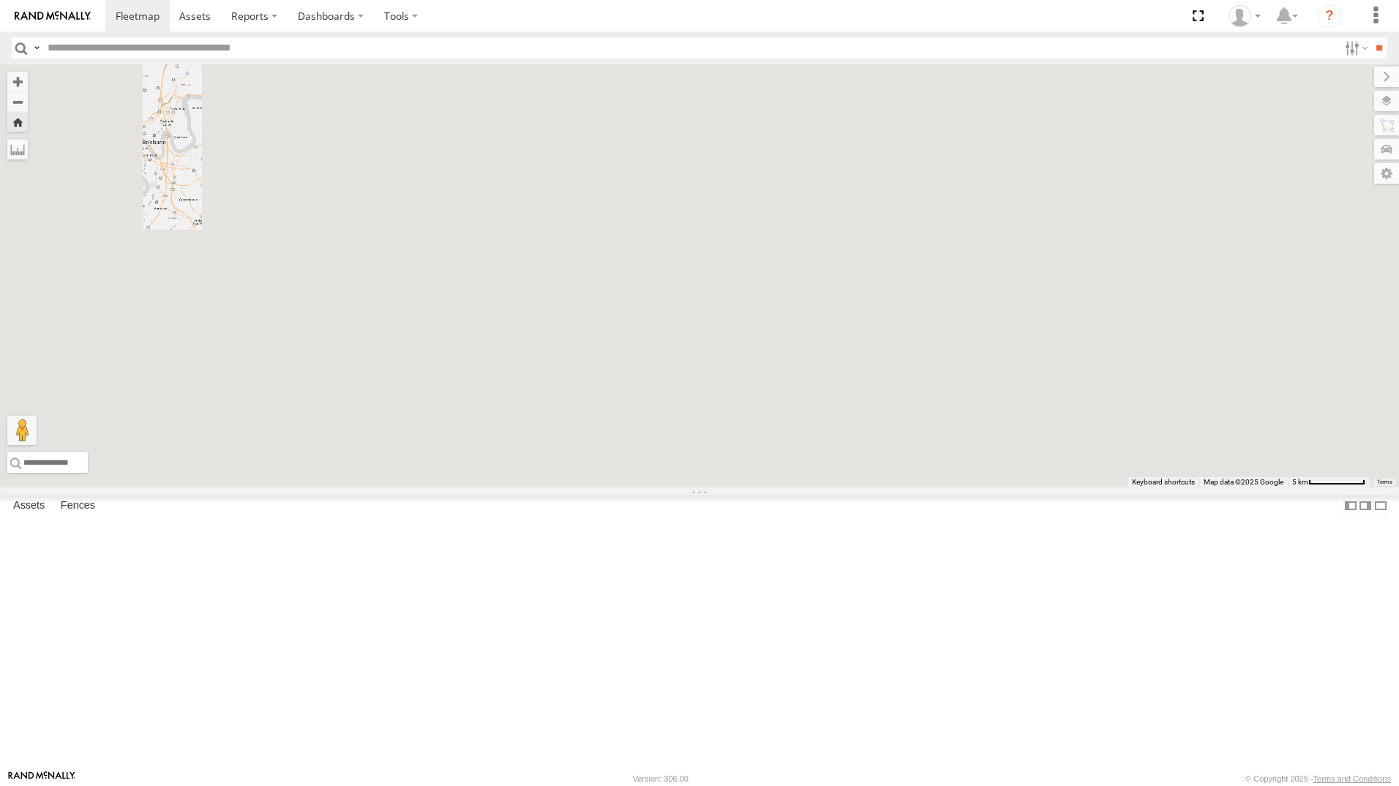
drag, startPoint x: 1192, startPoint y: 328, endPoint x: 478, endPoint y: 142, distance: 737.9
click at [478, 142] on div at bounding box center [699, 275] width 1399 height 423
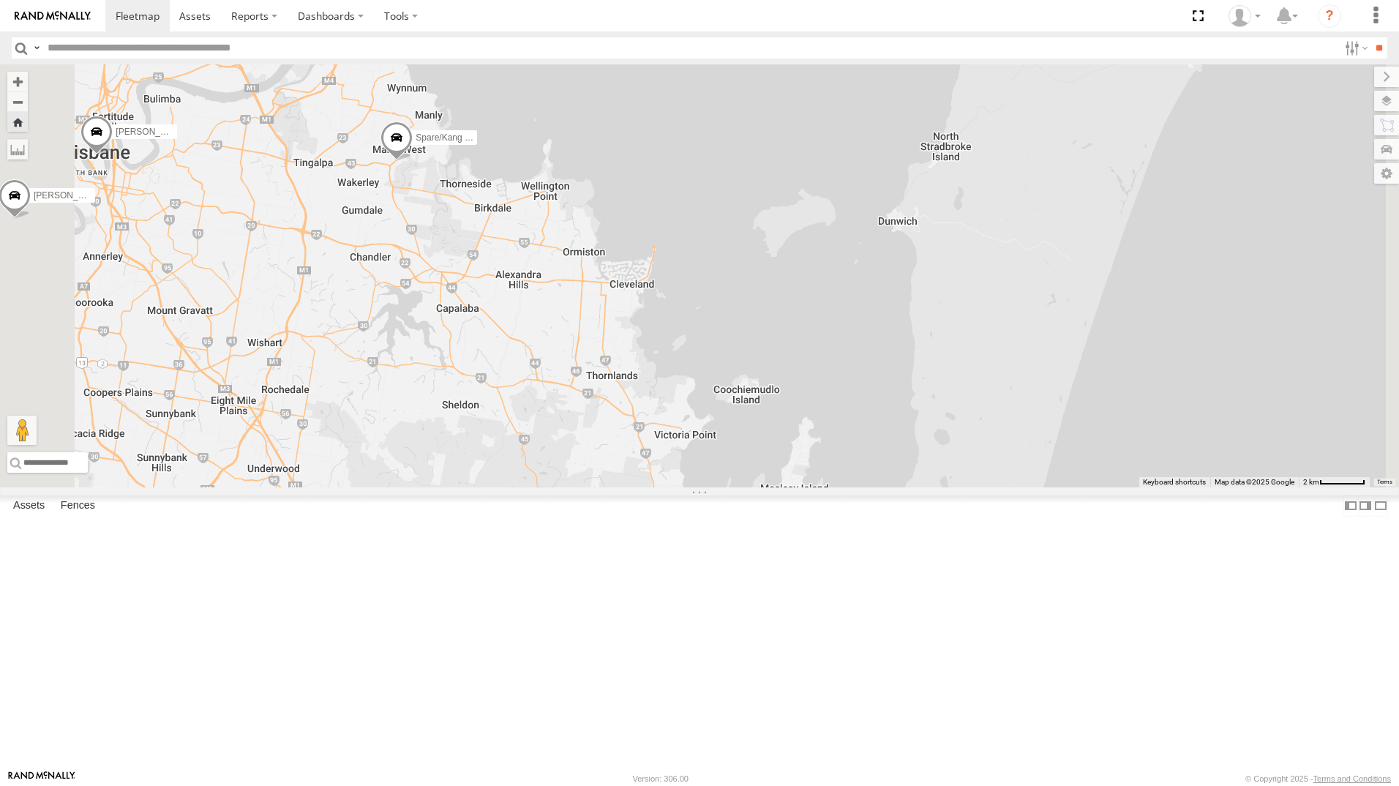
click at [0, 0] on div "All Assets" at bounding box center [0, 0] width 0 height 0
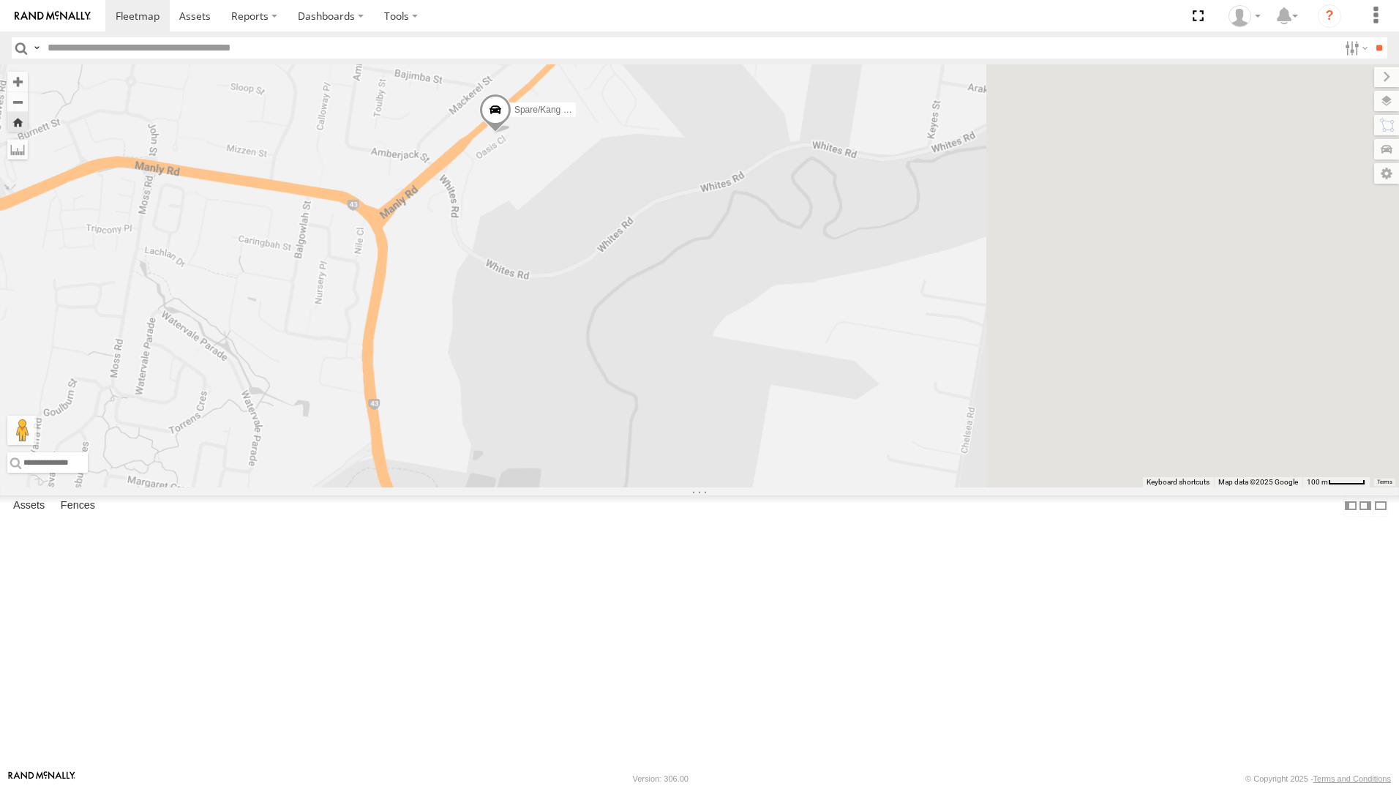
drag, startPoint x: 1138, startPoint y: 538, endPoint x: 824, endPoint y: 342, distance: 369.6
click at [824, 342] on div "Spare/Kang - 269 EH7" at bounding box center [699, 275] width 1399 height 423
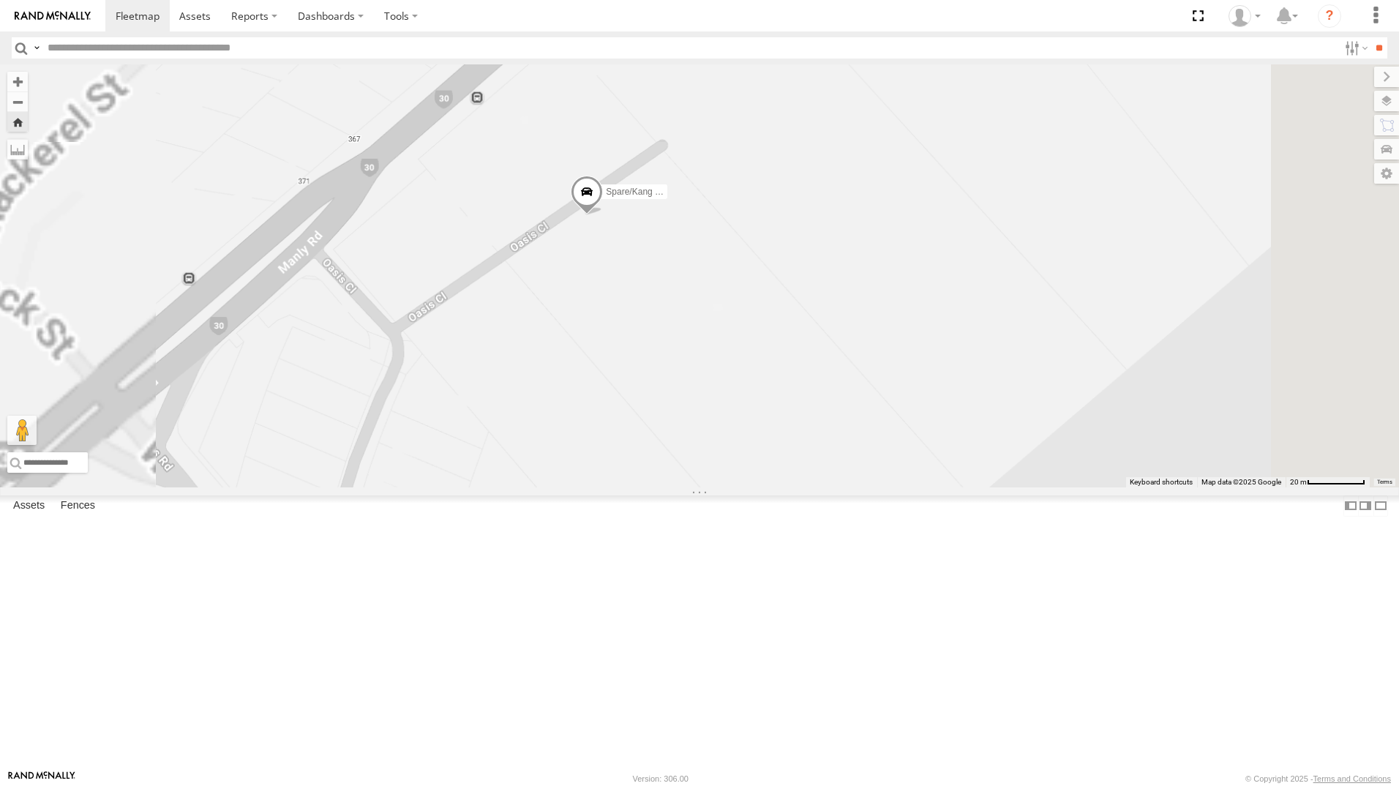
drag, startPoint x: 790, startPoint y: 257, endPoint x: 792, endPoint y: 392, distance: 135.4
click at [792, 392] on div "Spare/Kang - 269 EH7" at bounding box center [699, 275] width 1399 height 423
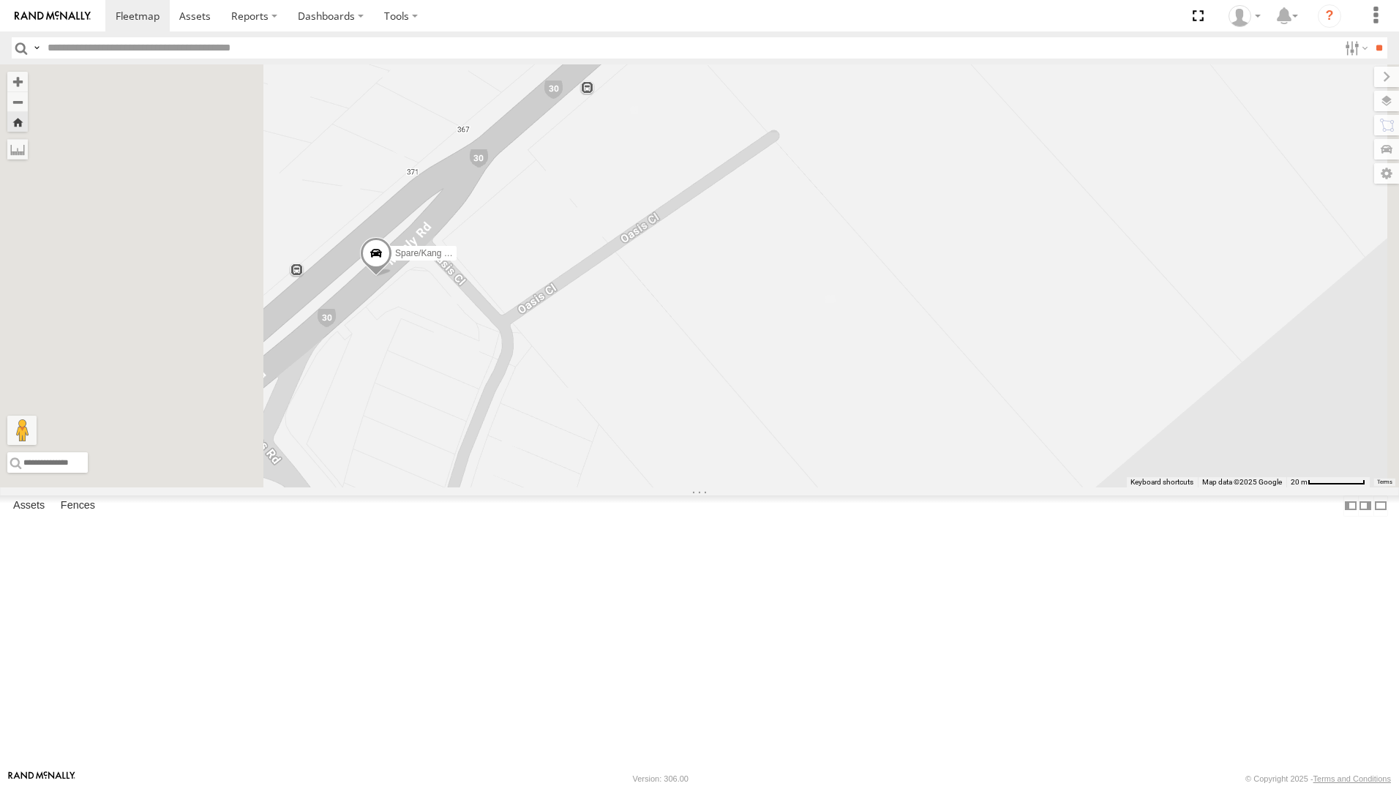
drag, startPoint x: 574, startPoint y: 453, endPoint x: 703, endPoint y: 425, distance: 132.4
click at [703, 425] on div "Spare/Kang - 269 EH7" at bounding box center [699, 275] width 1399 height 423
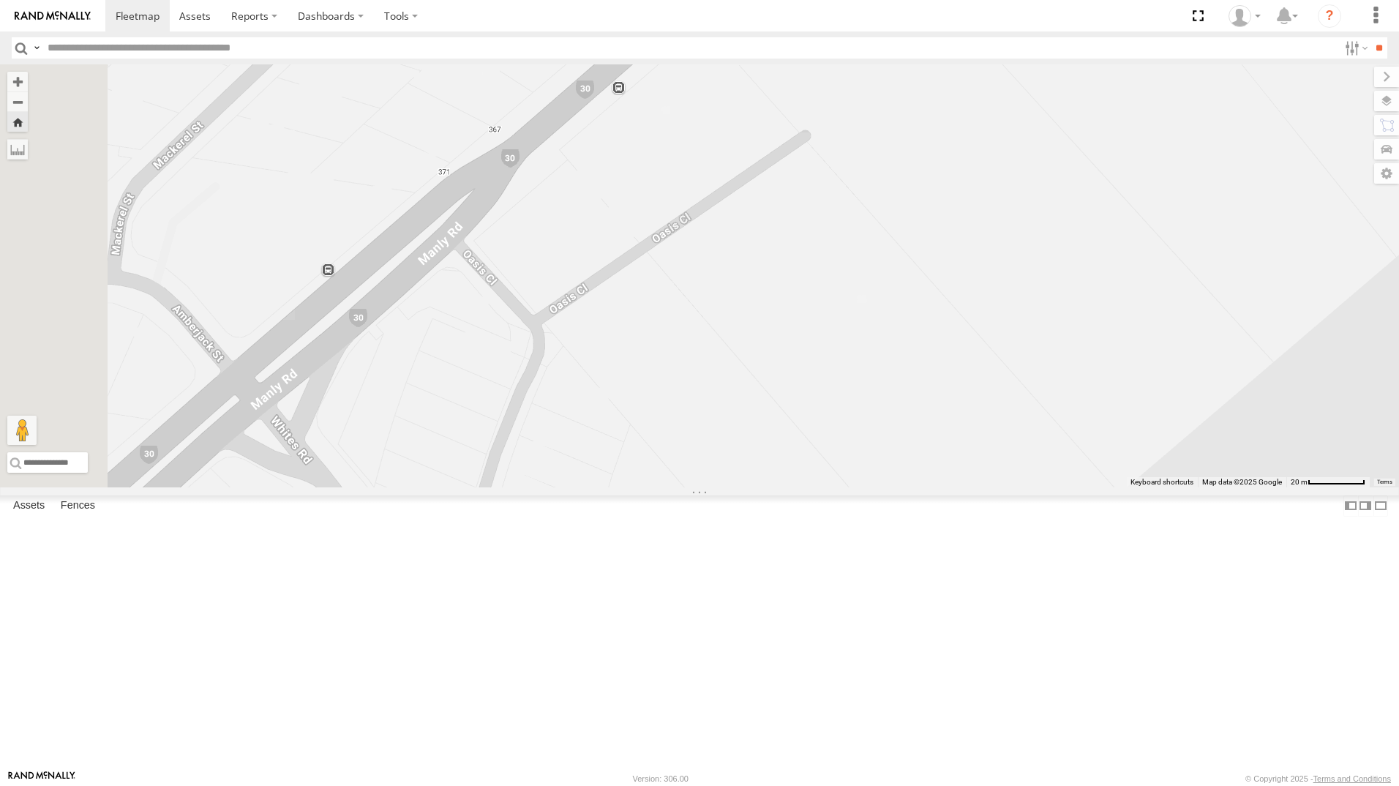
click at [590, 389] on div "Spare/Kang - 269 EH7" at bounding box center [699, 275] width 1399 height 423
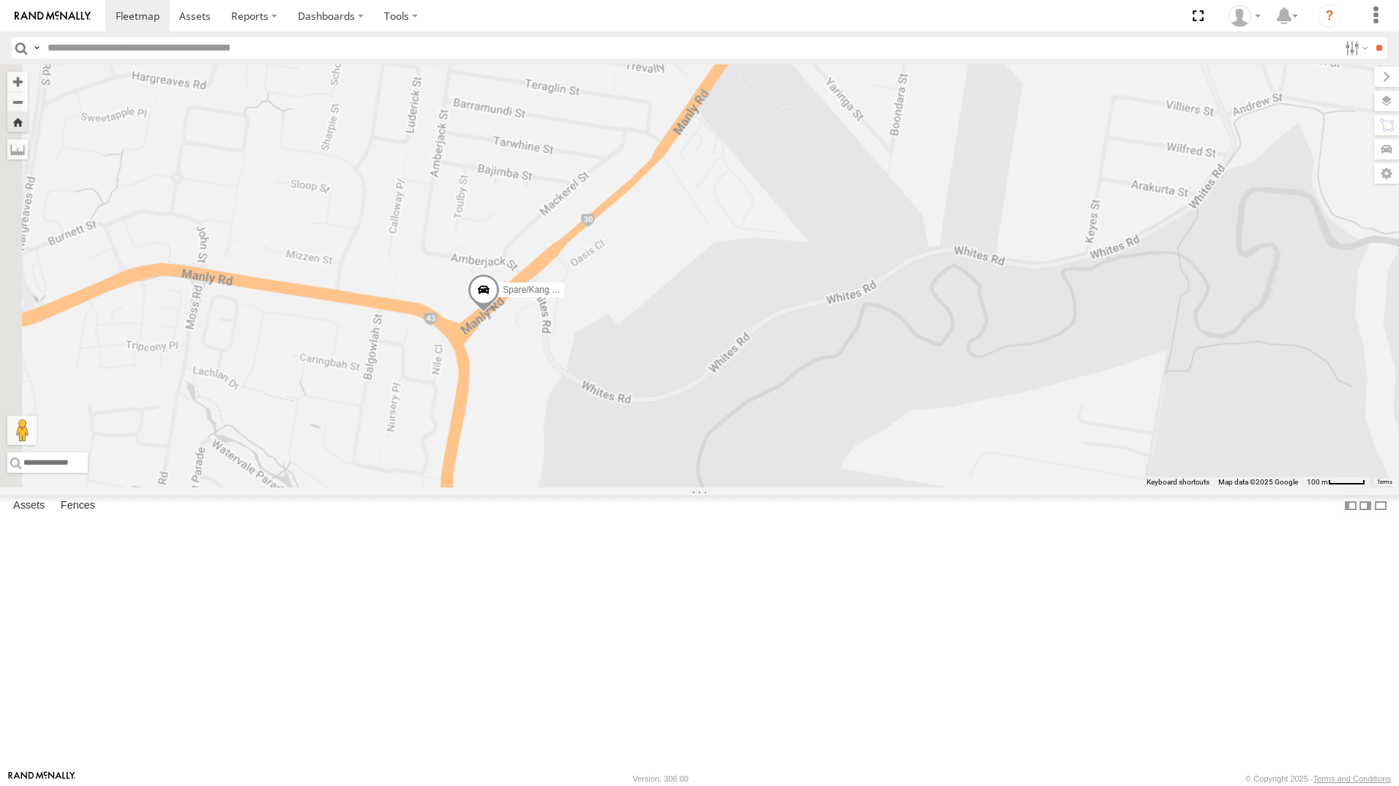
drag, startPoint x: 749, startPoint y: 506, endPoint x: 789, endPoint y: 435, distance: 81.2
click at [789, 435] on div "Spare/Kang - 269 EH7" at bounding box center [699, 275] width 1399 height 423
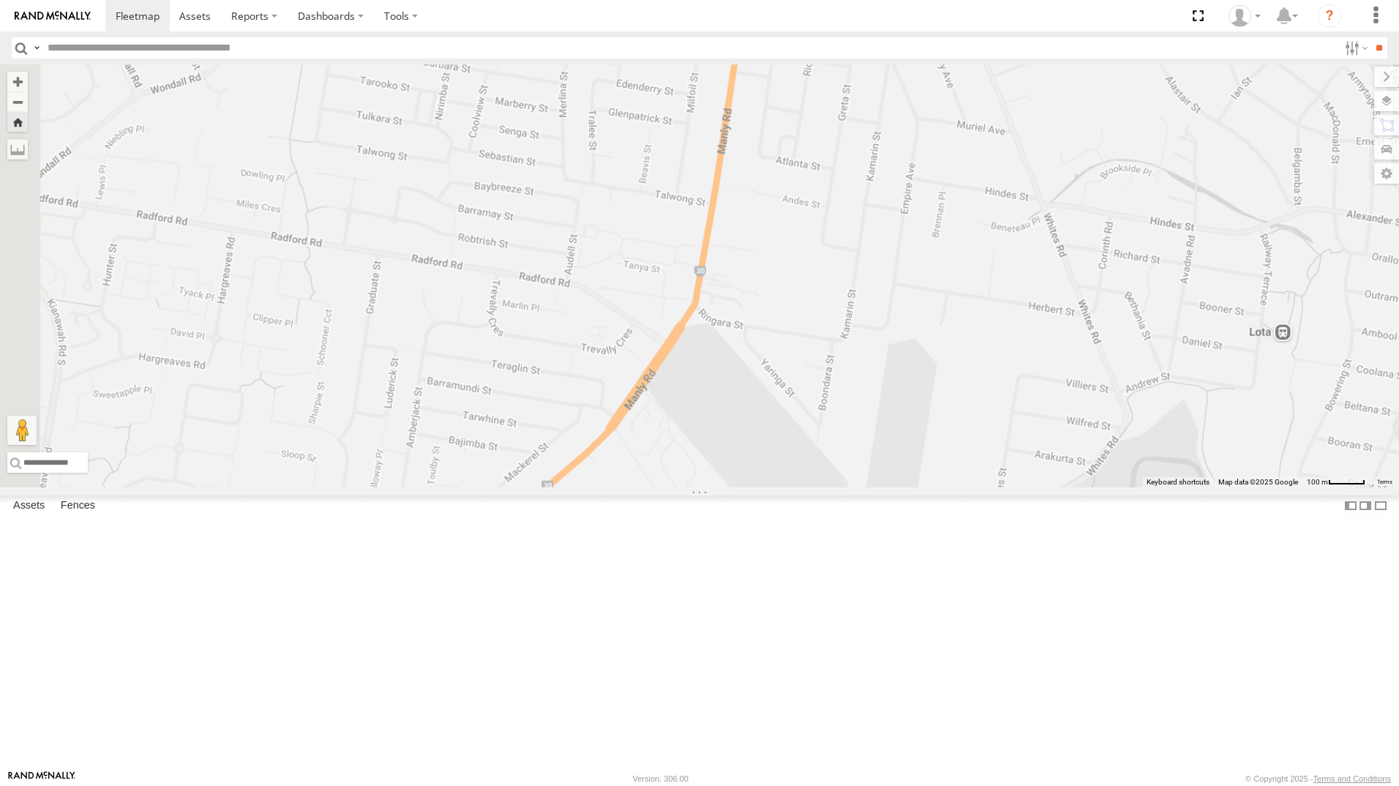
drag, startPoint x: 878, startPoint y: 581, endPoint x: 896, endPoint y: 481, distance: 101.2
click at [896, 481] on div "Spare/Kang - 269 EH7" at bounding box center [699, 275] width 1399 height 423
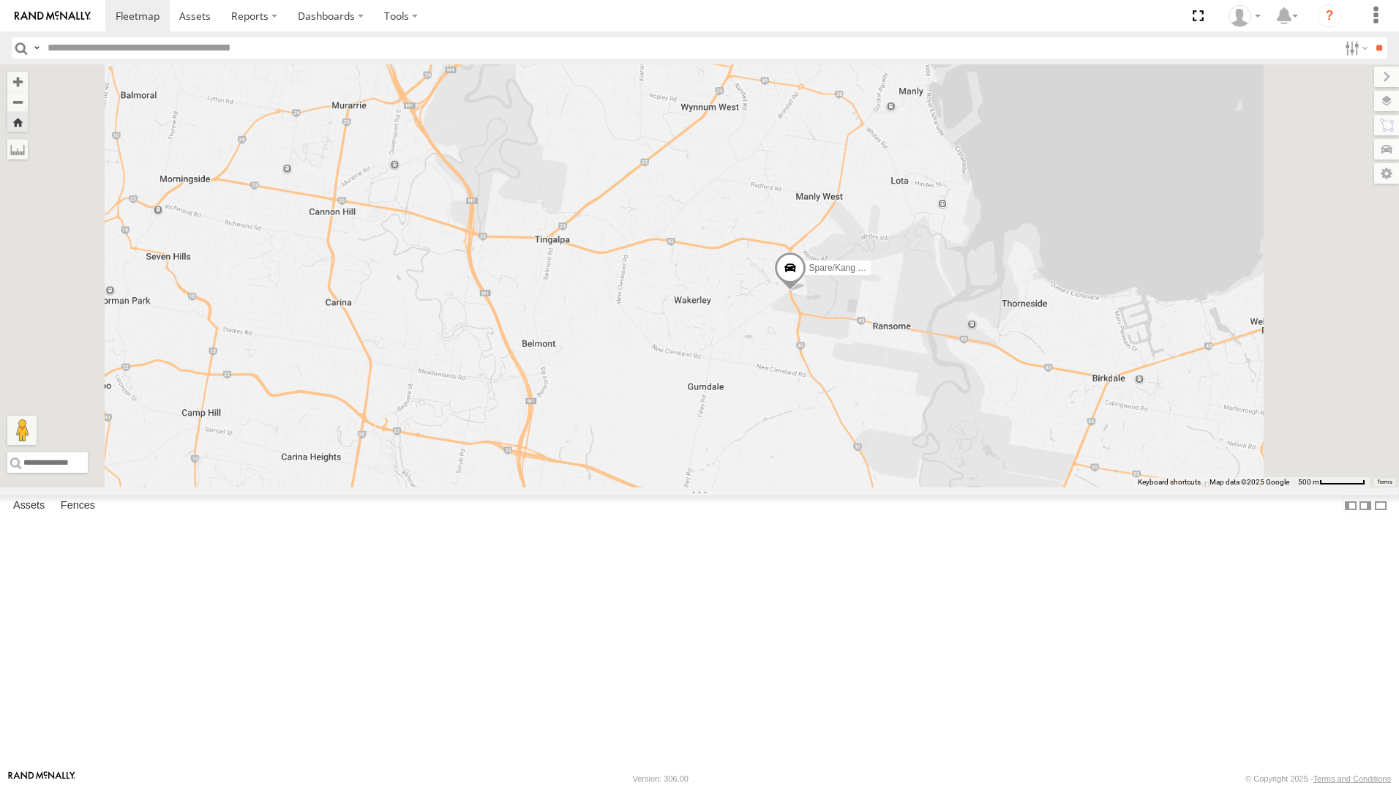
drag, startPoint x: 1108, startPoint y: 557, endPoint x: 1048, endPoint y: 380, distance: 187.6
click at [1048, 380] on div "Spare/Kang - 269 EH7" at bounding box center [699, 275] width 1399 height 423
